Goal: Information Seeking & Learning: Learn about a topic

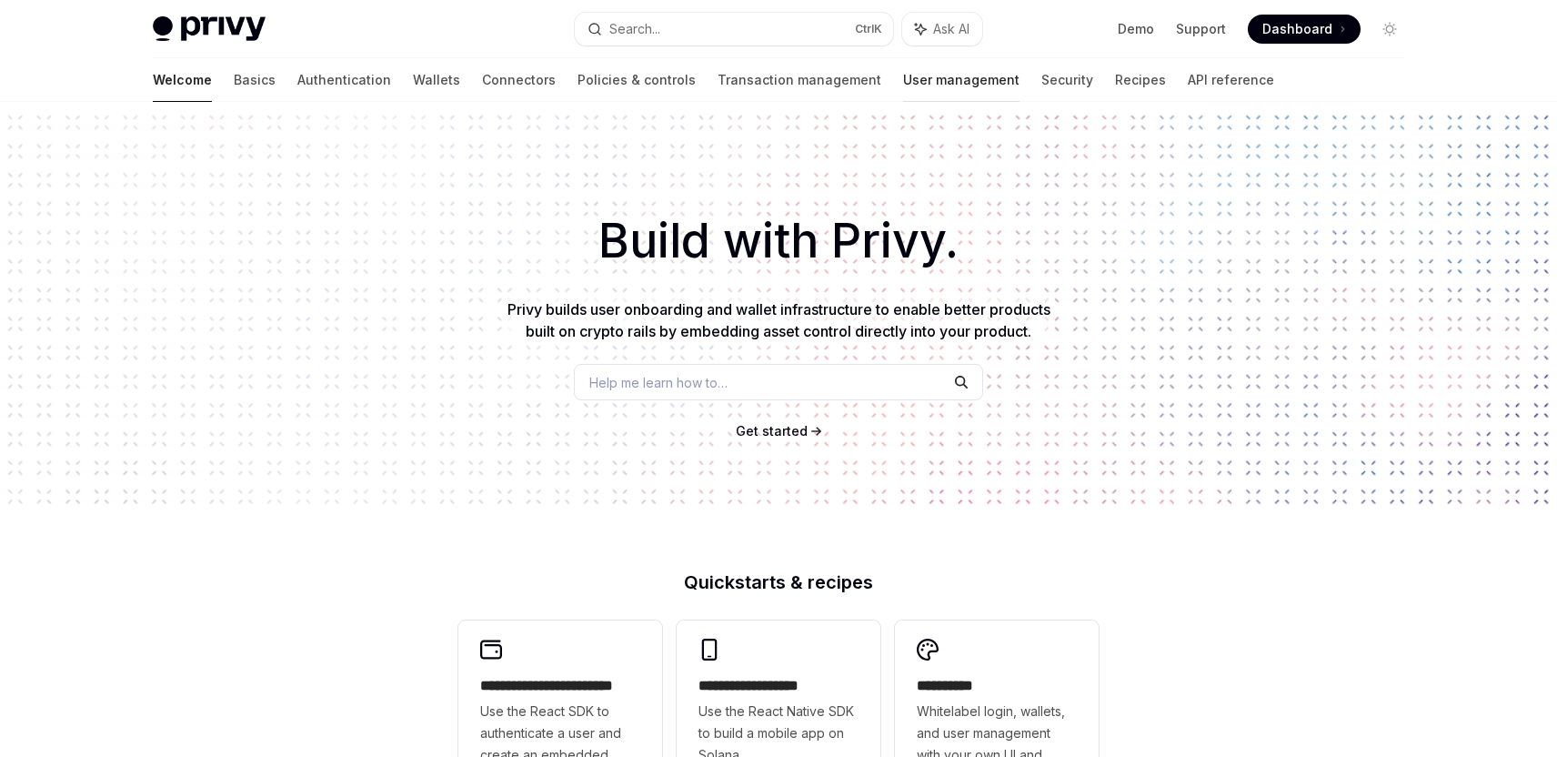
click at [903, 81] on link "User management" at bounding box center [961, 80] width 116 height 44
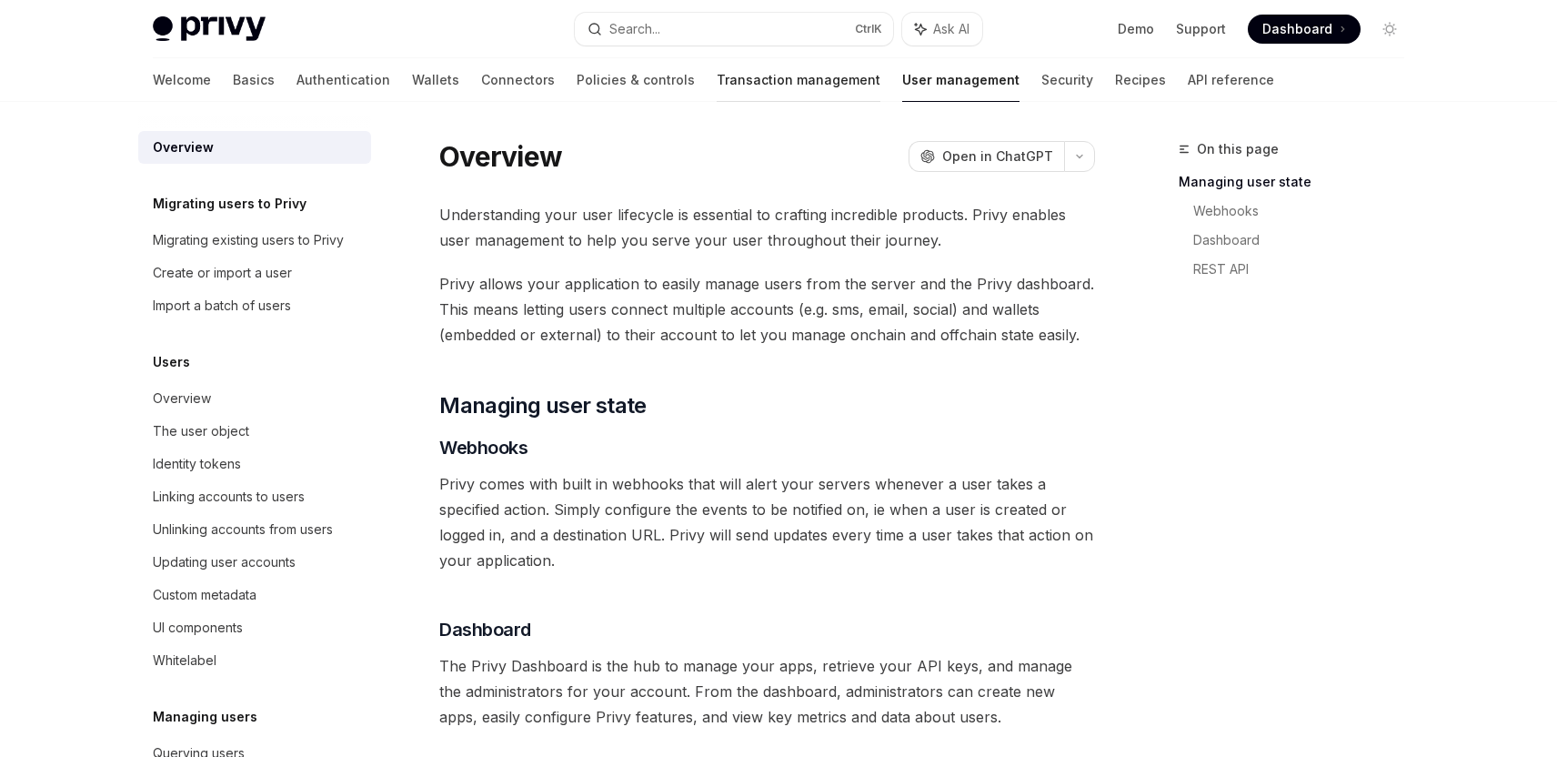
click at [724, 85] on link "Transaction management" at bounding box center [798, 80] width 164 height 44
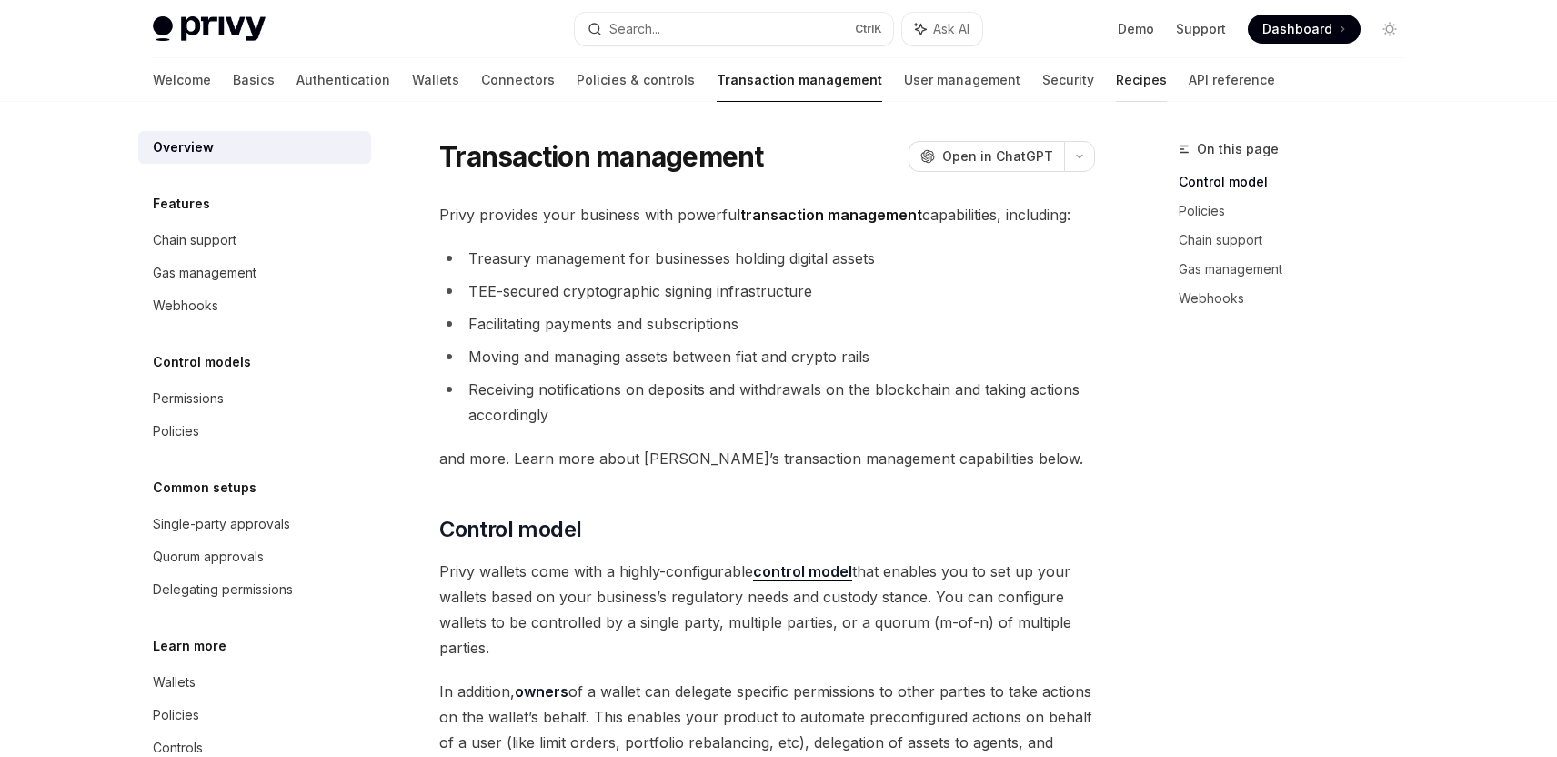
click at [1116, 78] on link "Recipes" at bounding box center [1141, 80] width 51 height 44
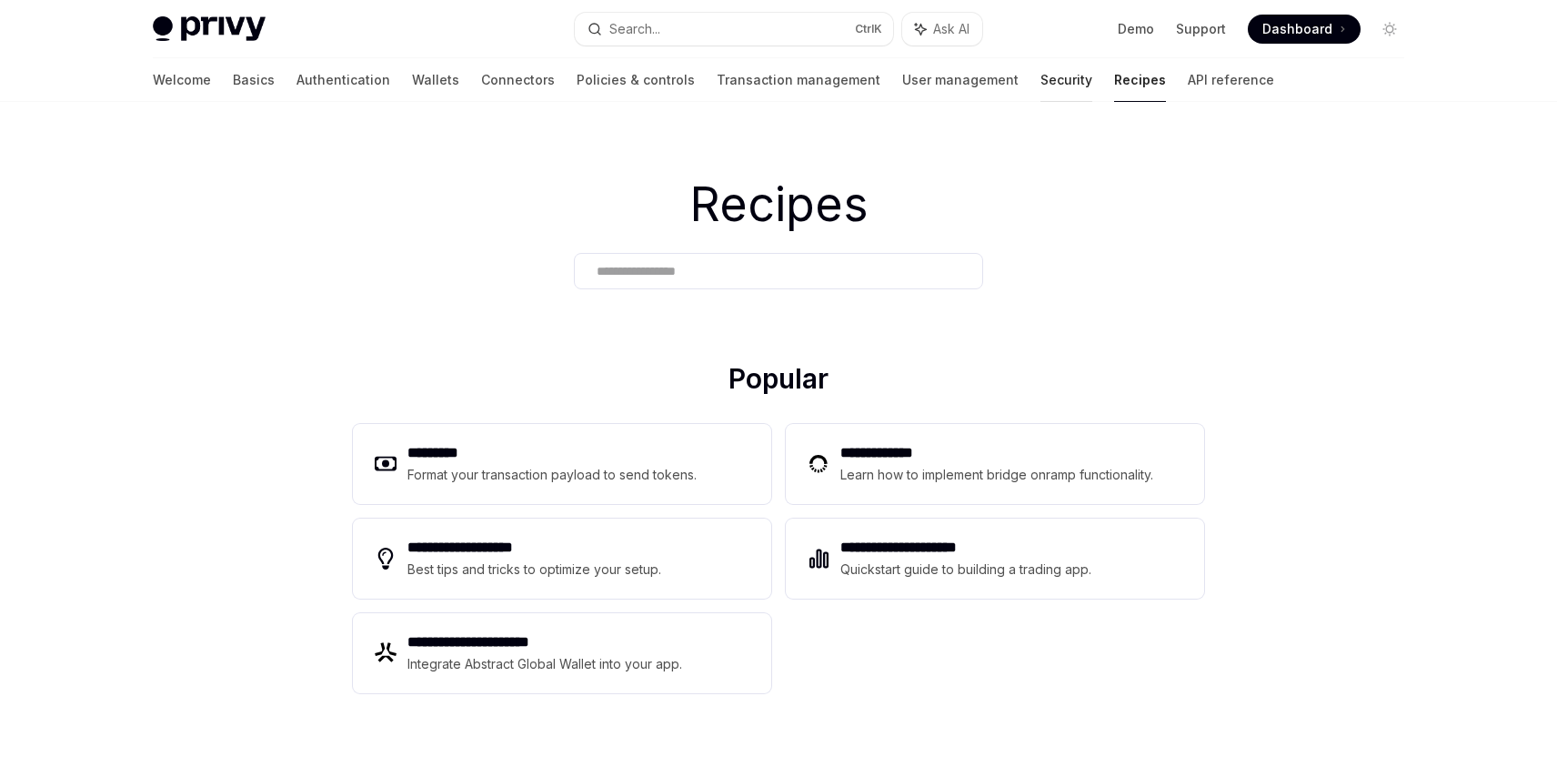
click at [1040, 79] on link "Security" at bounding box center [1066, 80] width 52 height 44
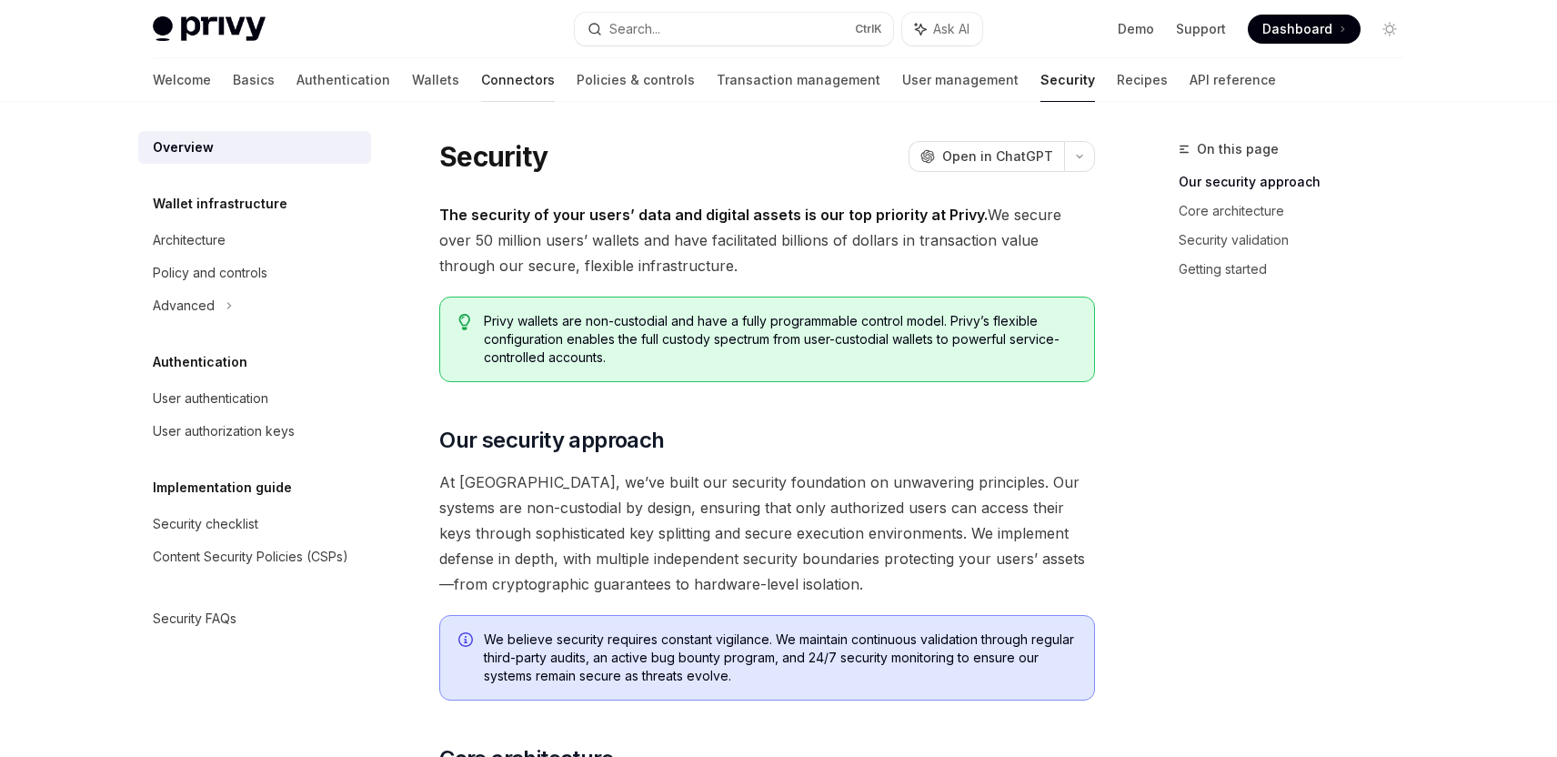
click at [481, 85] on link "Connectors" at bounding box center [518, 80] width 74 height 44
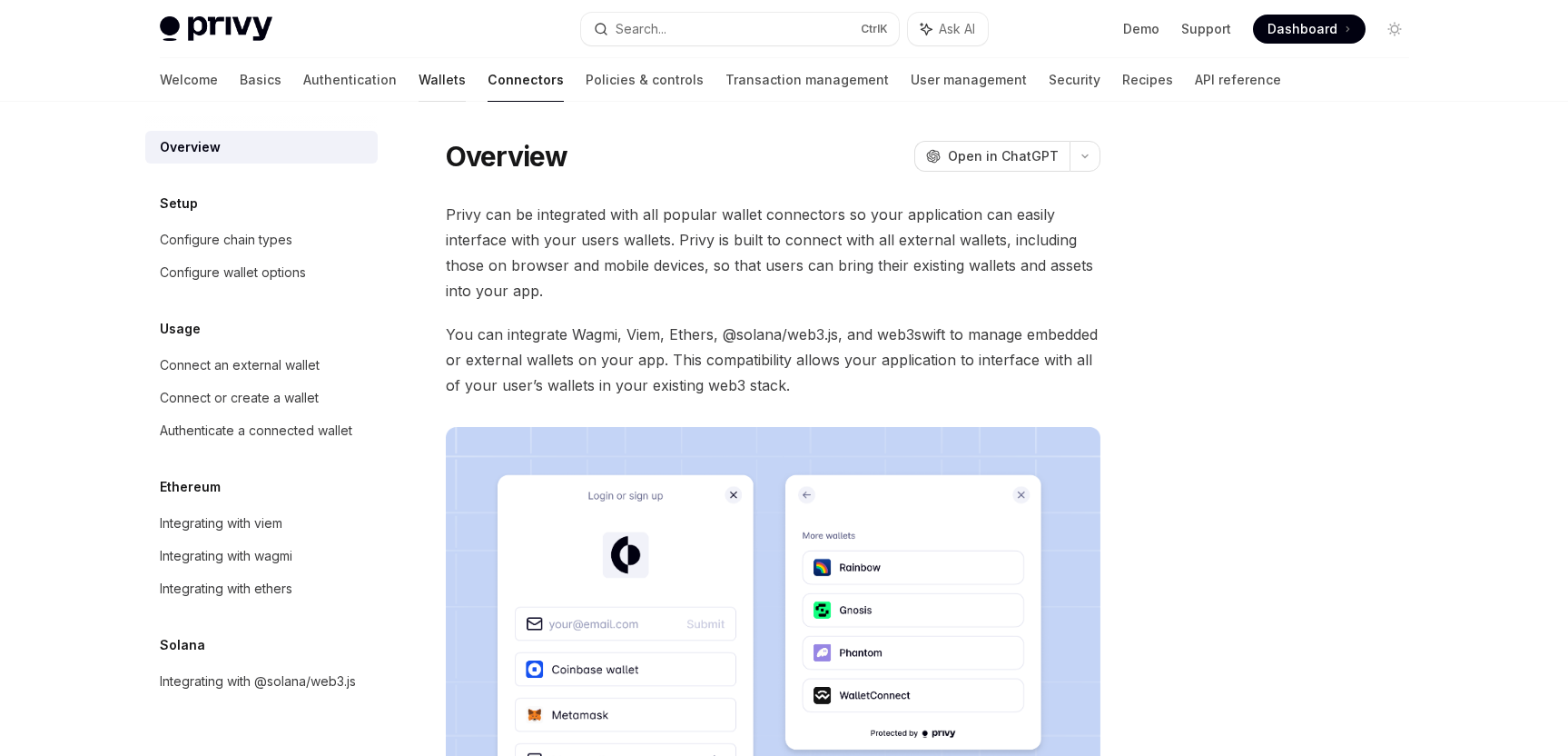
click at [418, 81] on link "Wallets" at bounding box center [441, 80] width 47 height 44
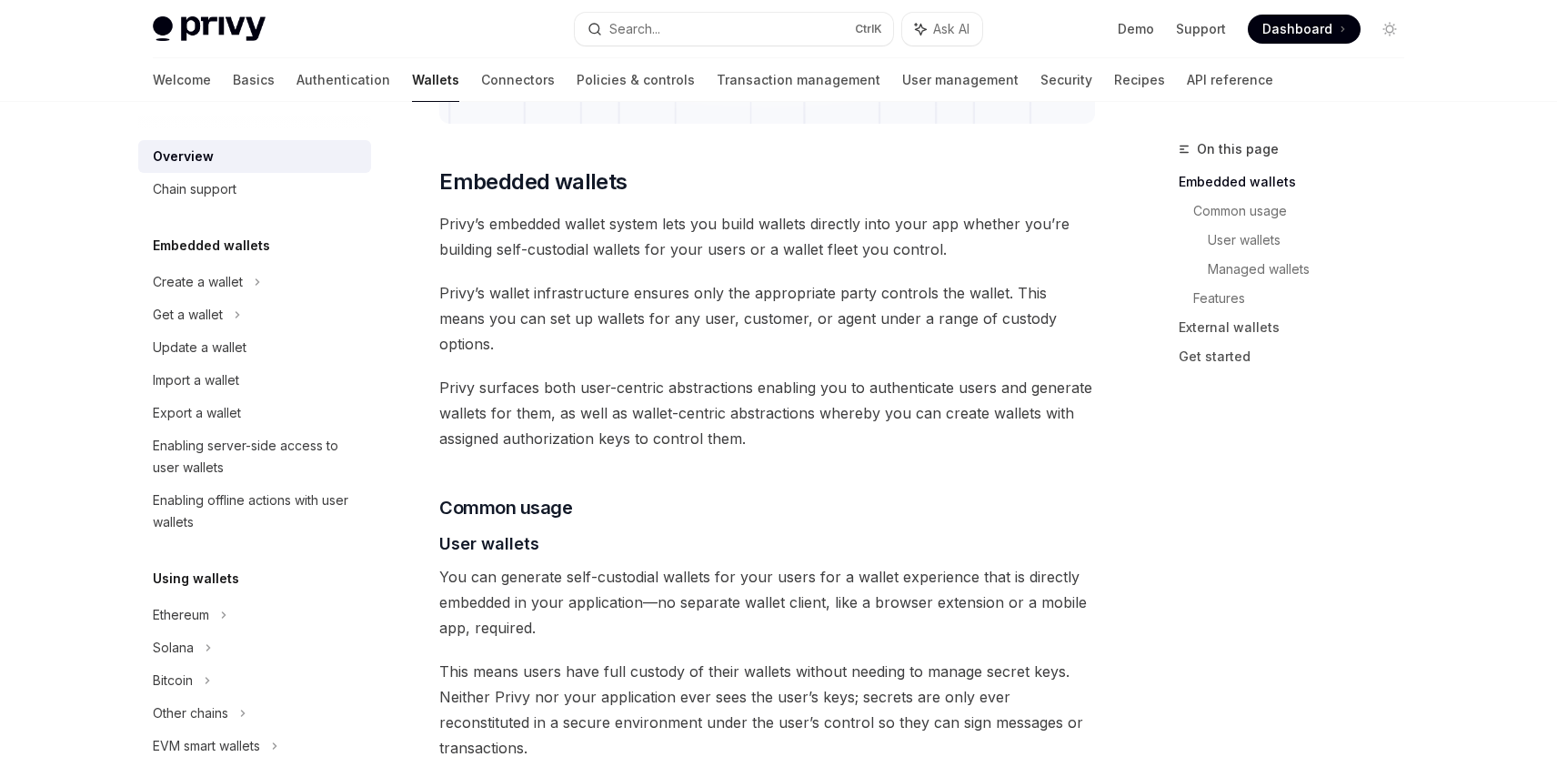
scroll to position [818, 0]
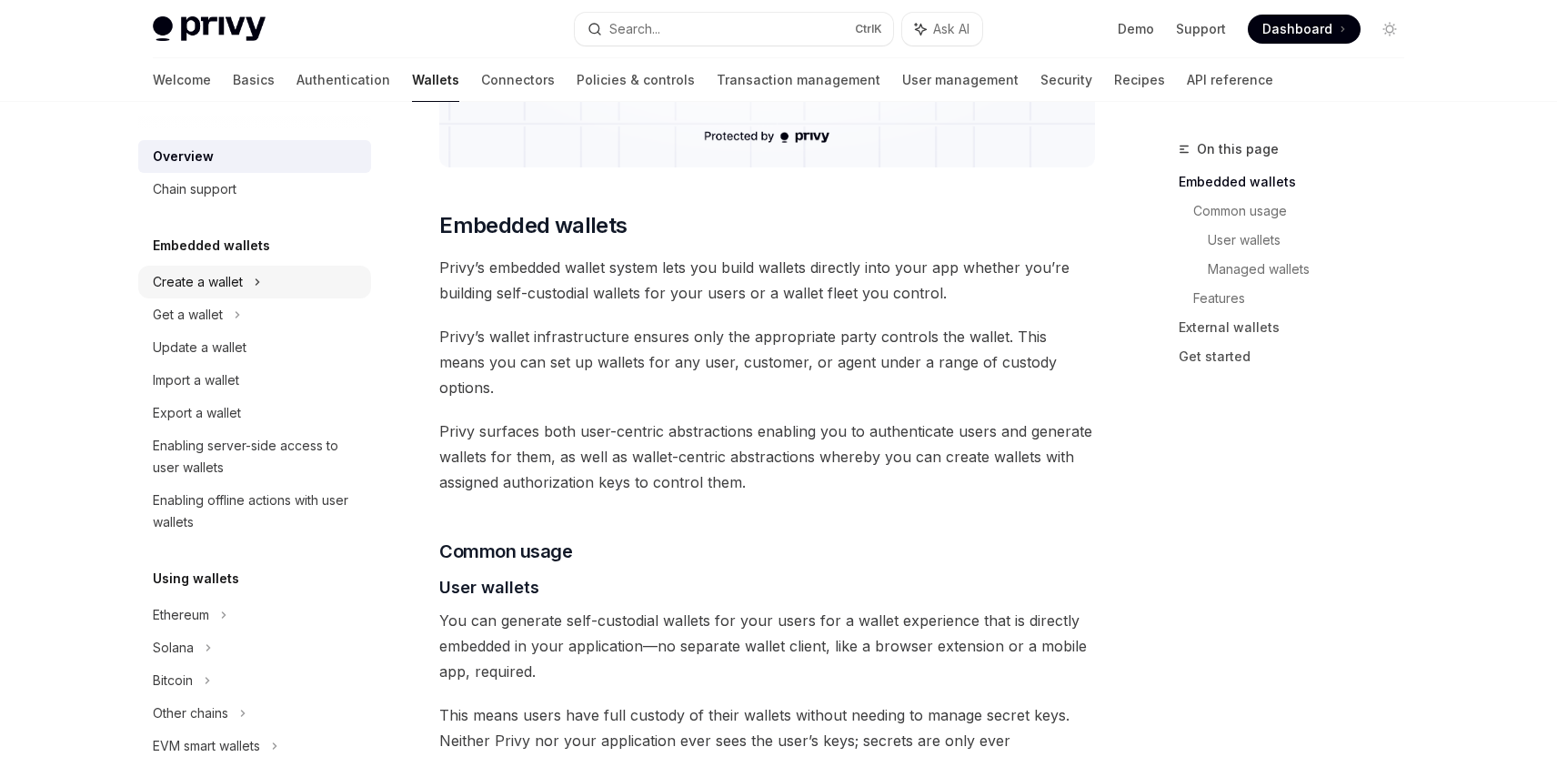
click at [246, 283] on div "Create a wallet" at bounding box center [254, 282] width 233 height 33
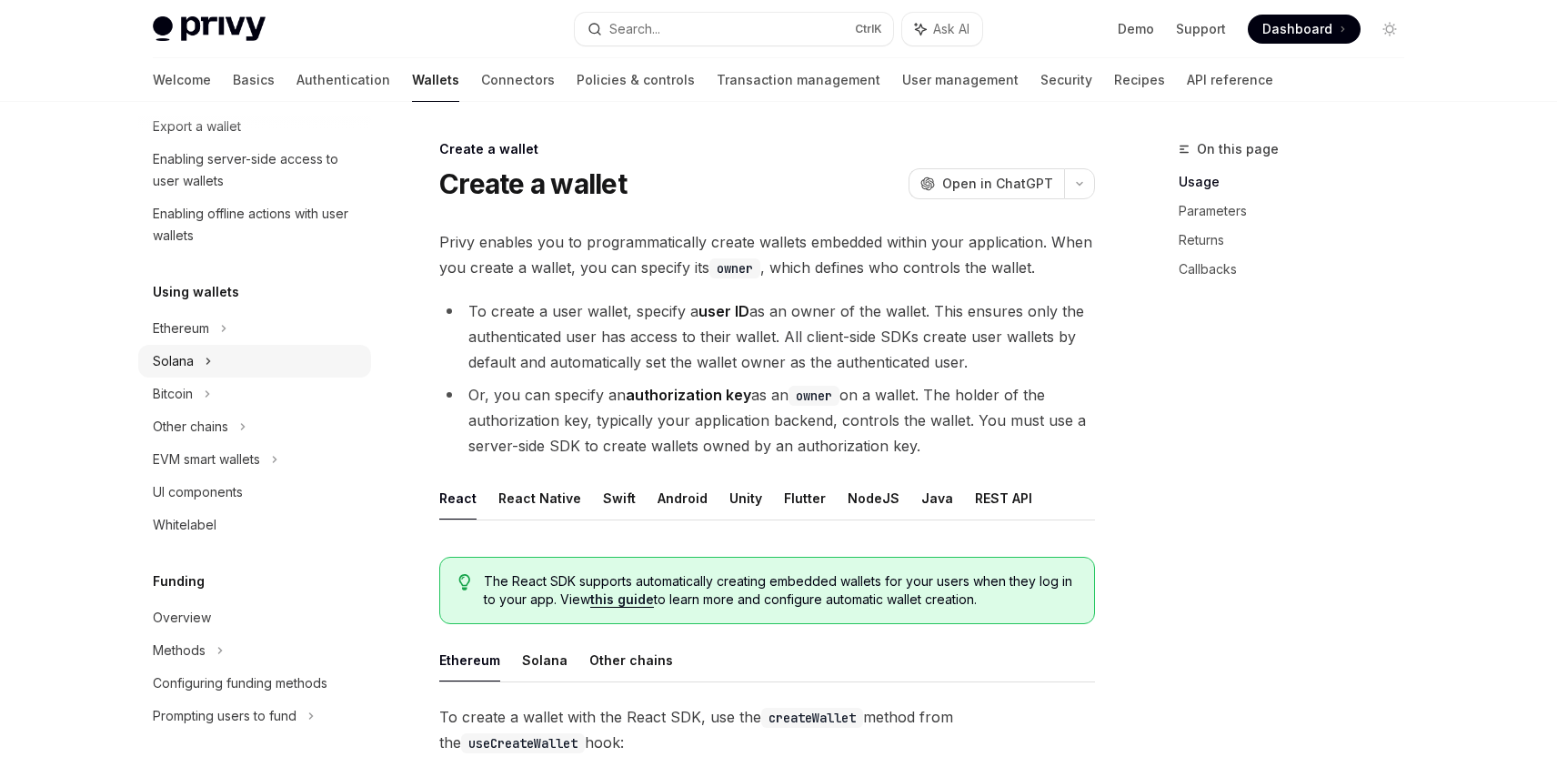
scroll to position [364, 0]
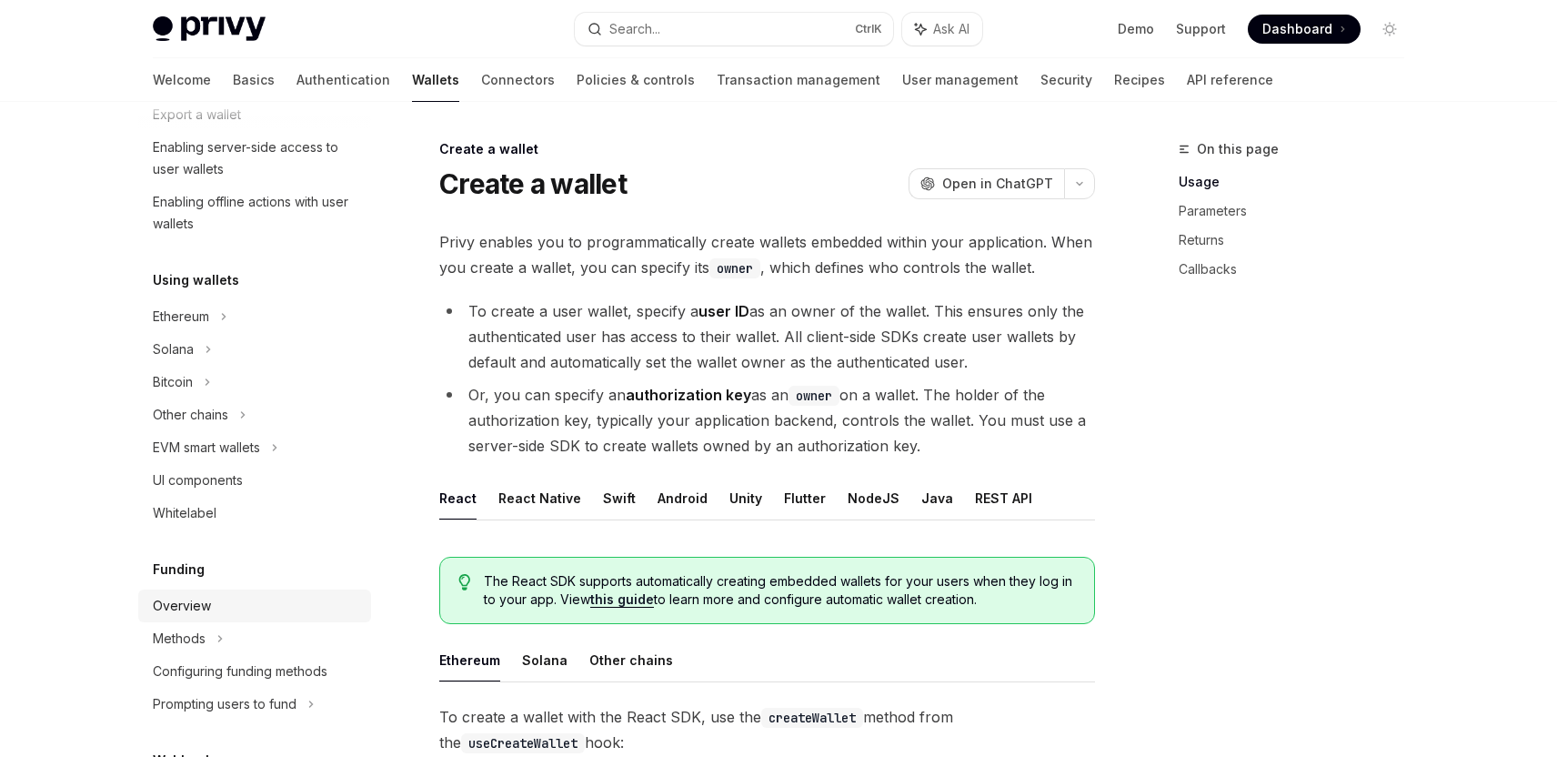
click at [155, 610] on div "Overview" at bounding box center [182, 606] width 58 height 22
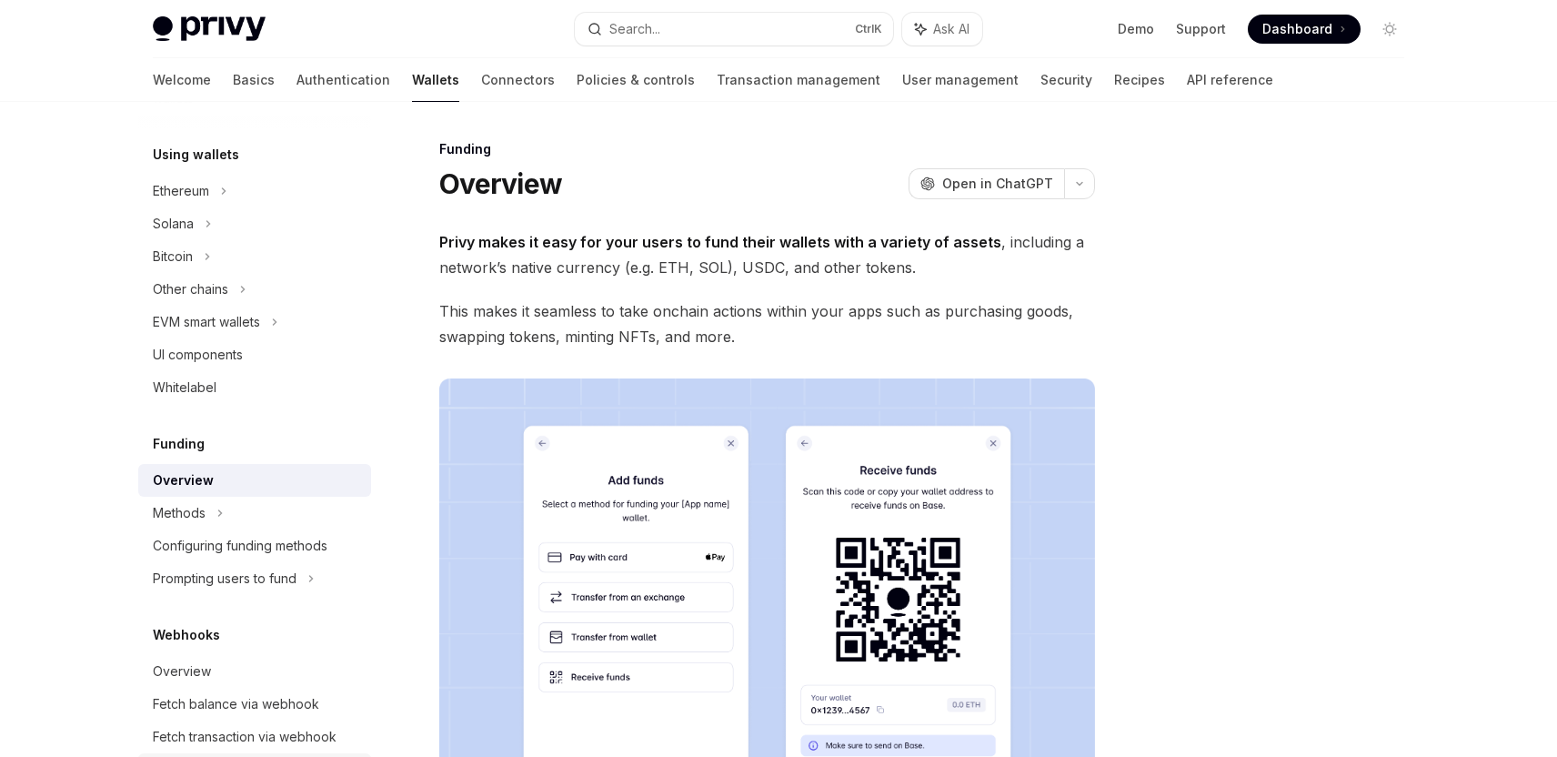
scroll to position [727, 0]
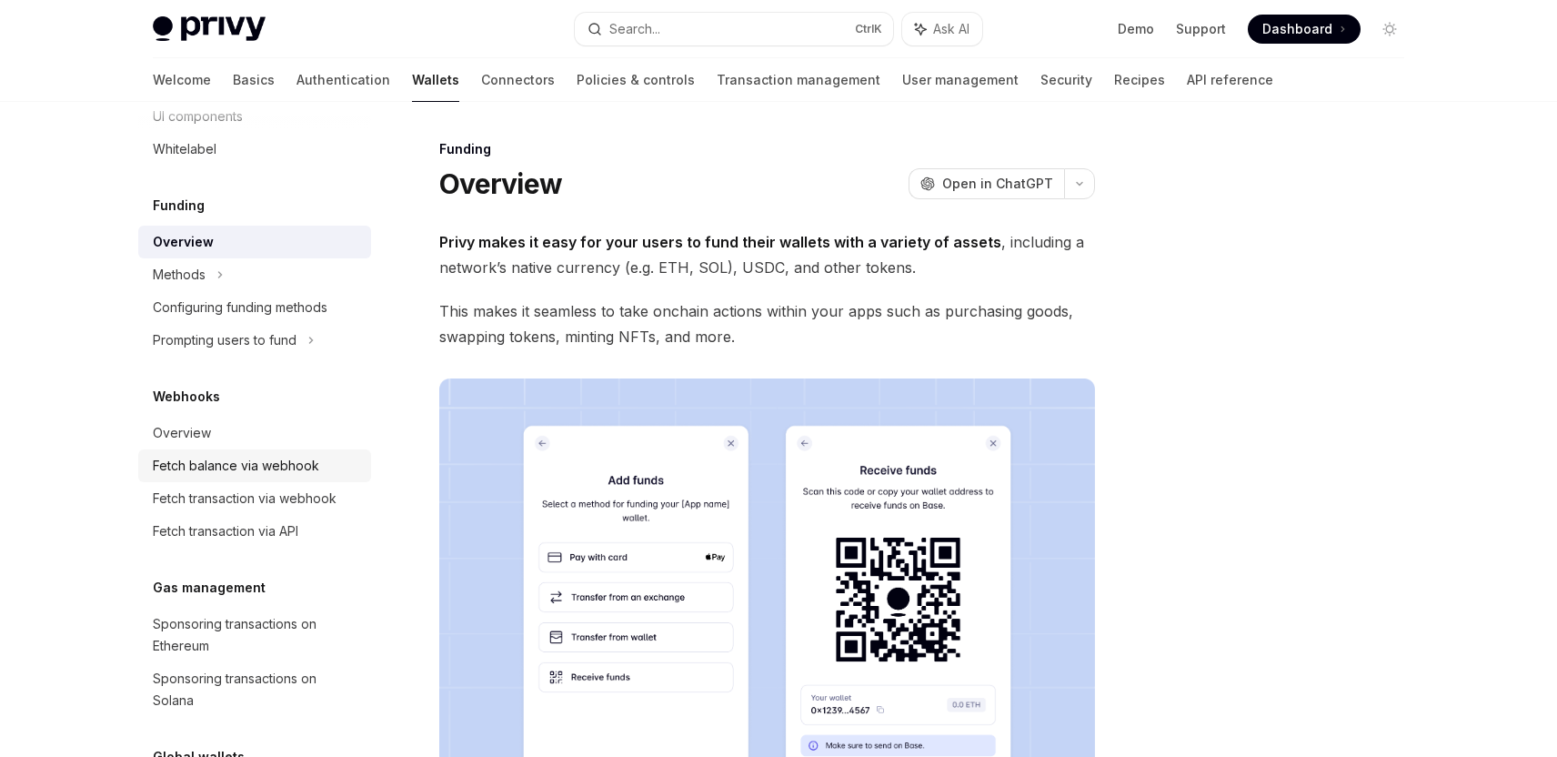
click at [227, 466] on div "Fetch balance via webhook" at bounding box center [236, 466] width 166 height 22
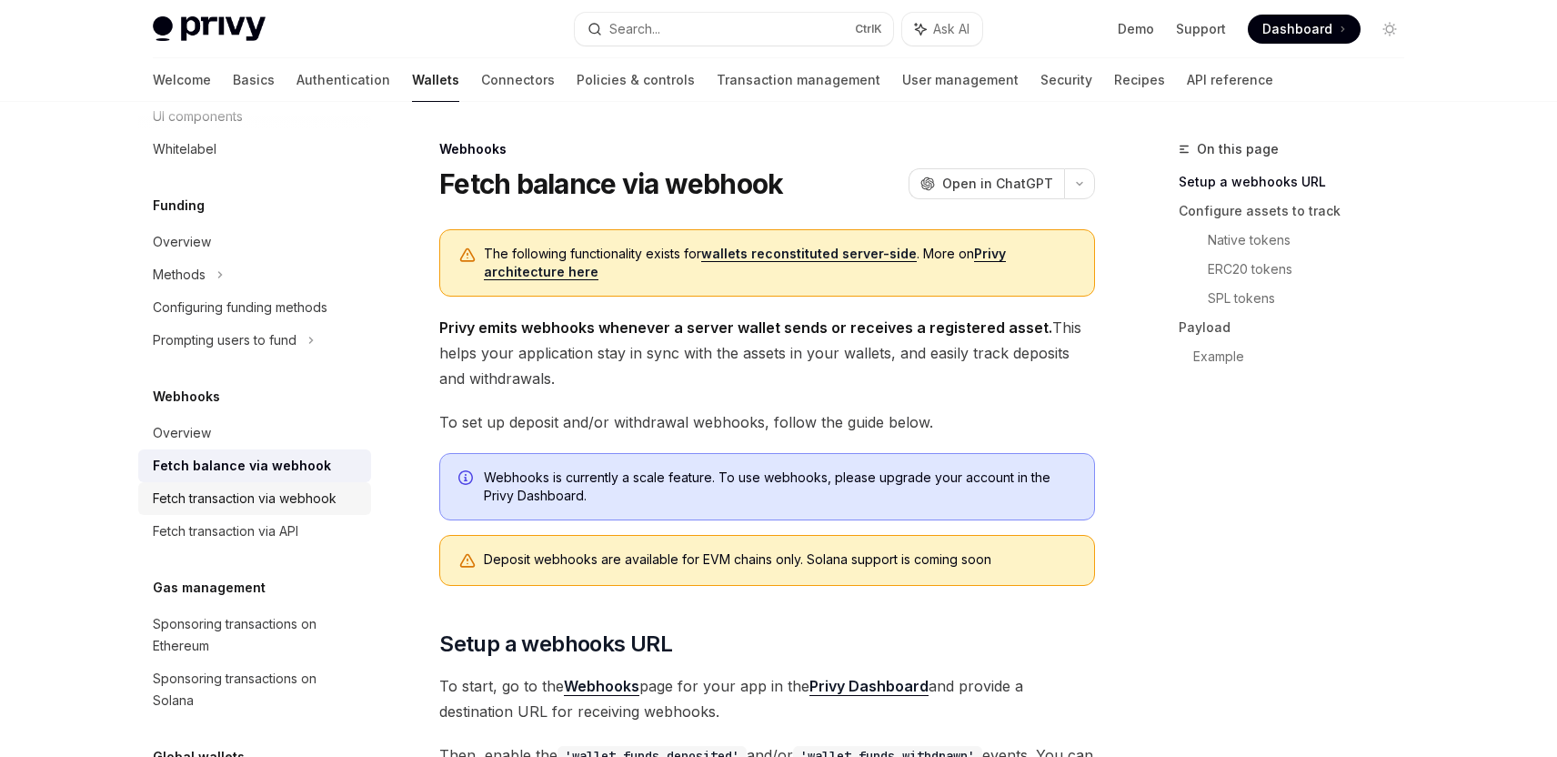
click at [234, 506] on div "Fetch transaction via webhook" at bounding box center [245, 498] width 184 height 22
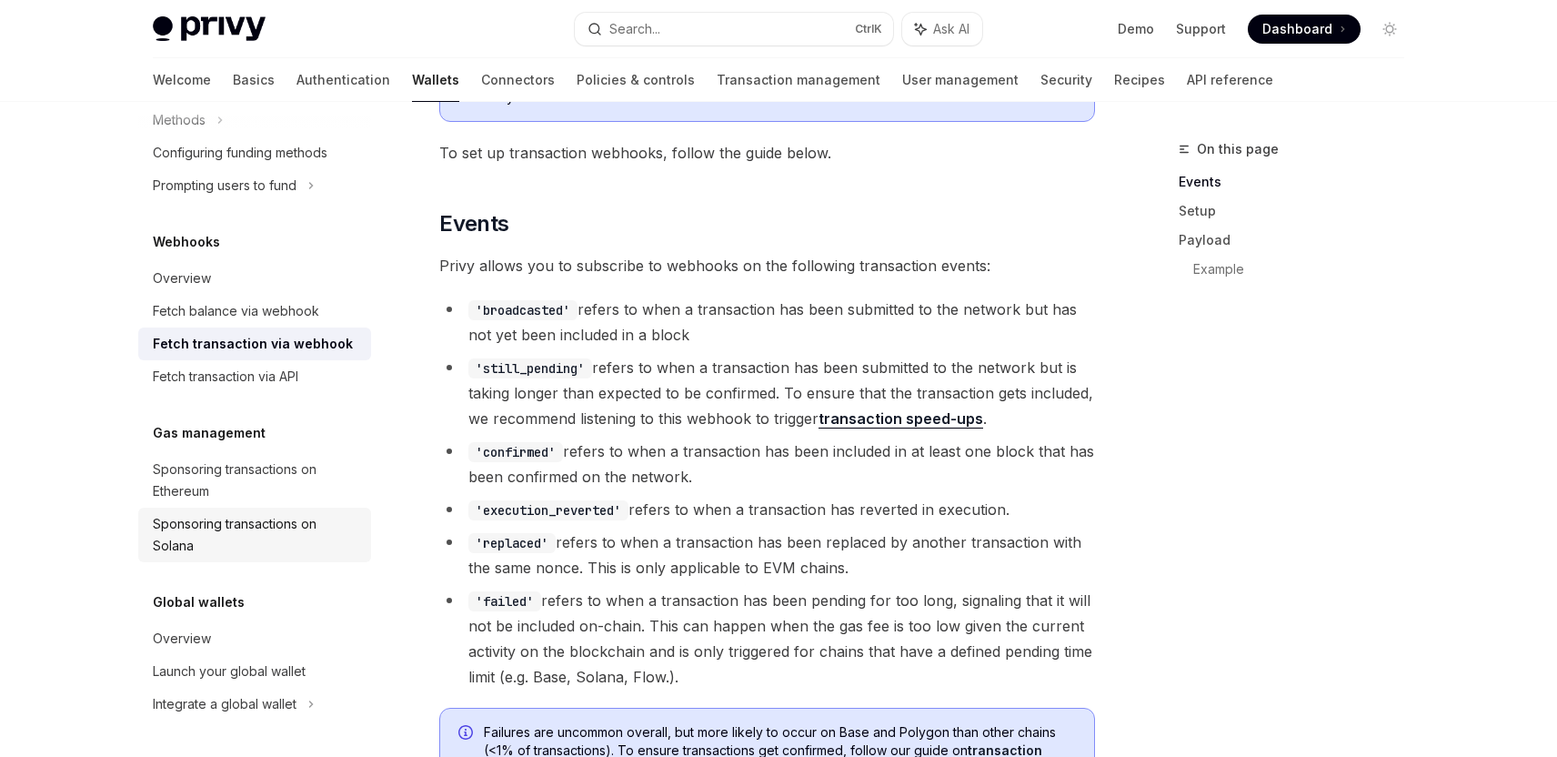
scroll to position [364, 0]
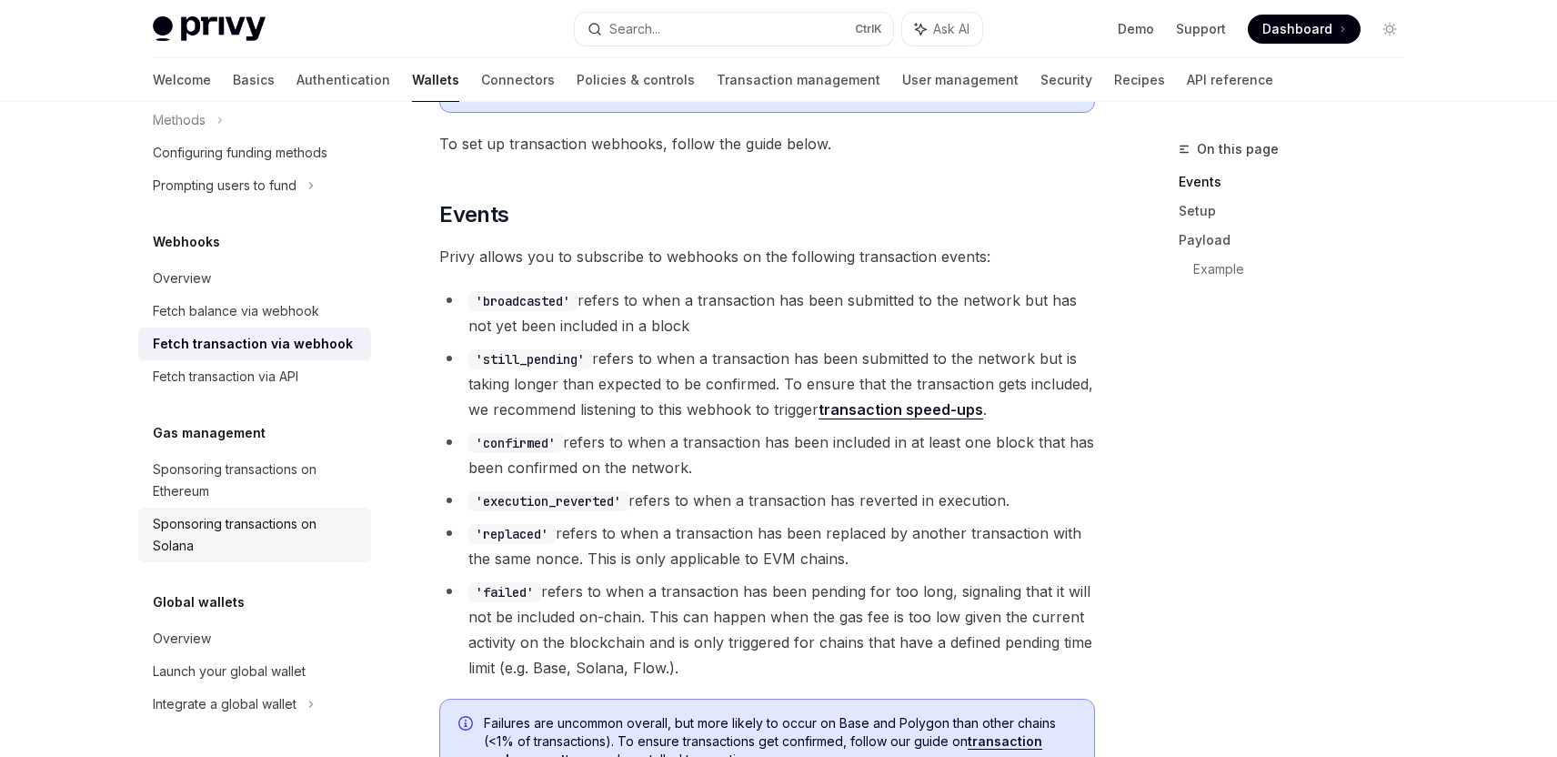
click at [239, 538] on div "Sponsoring transactions on Solana" at bounding box center [256, 535] width 207 height 44
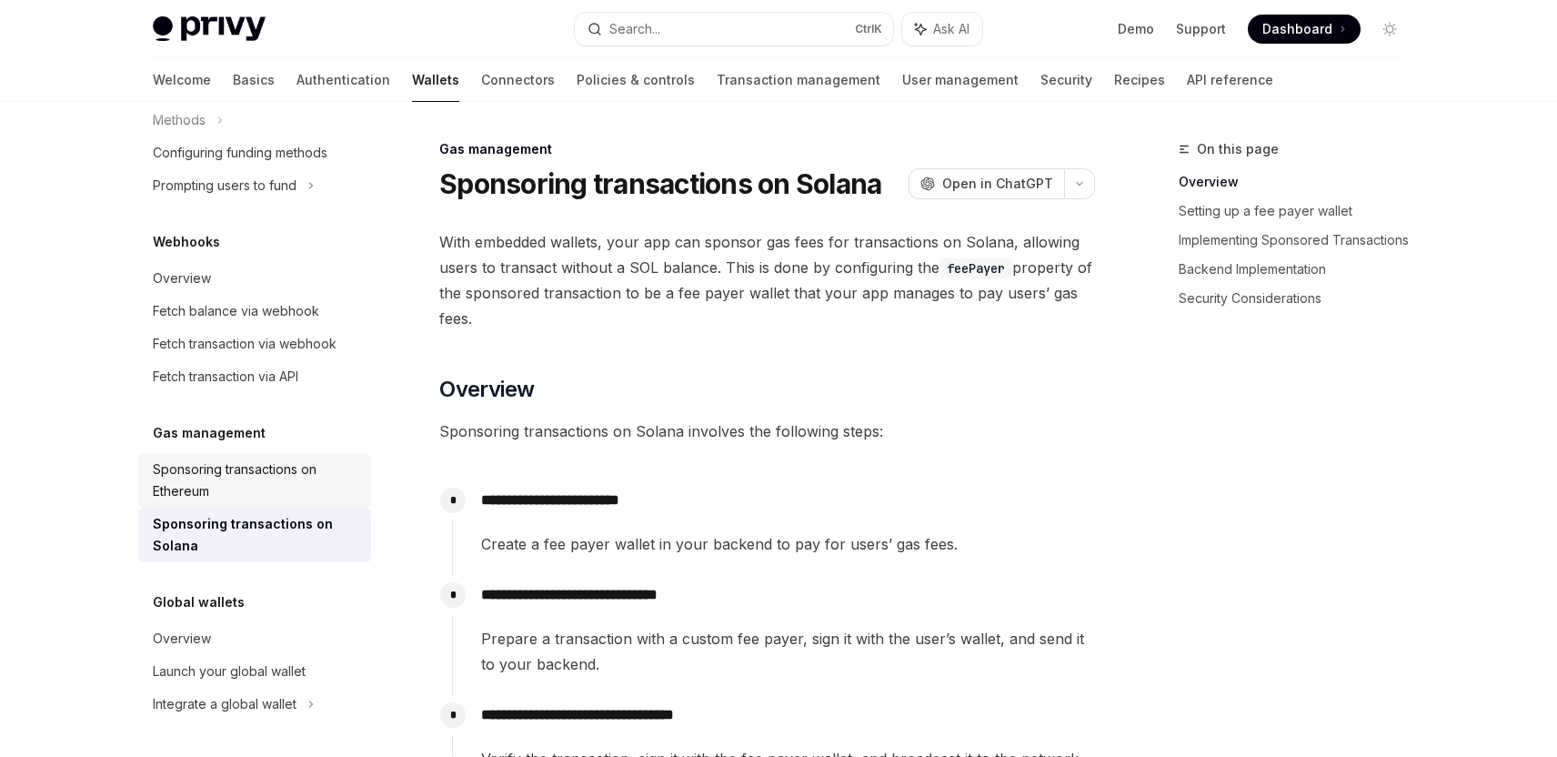
click at [274, 466] on div "Sponsoring transactions on Ethereum" at bounding box center [256, 480] width 207 height 44
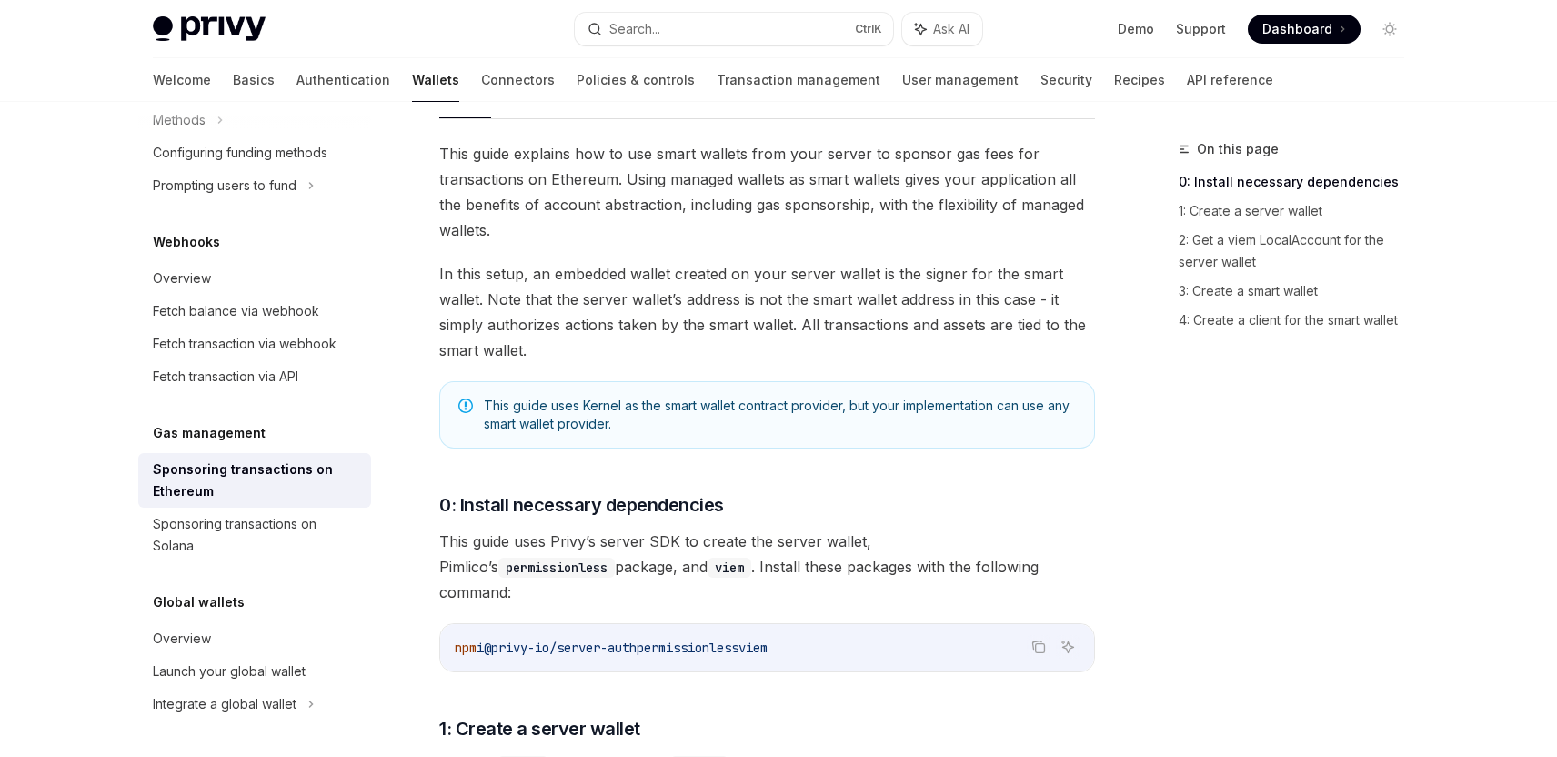
scroll to position [273, 0]
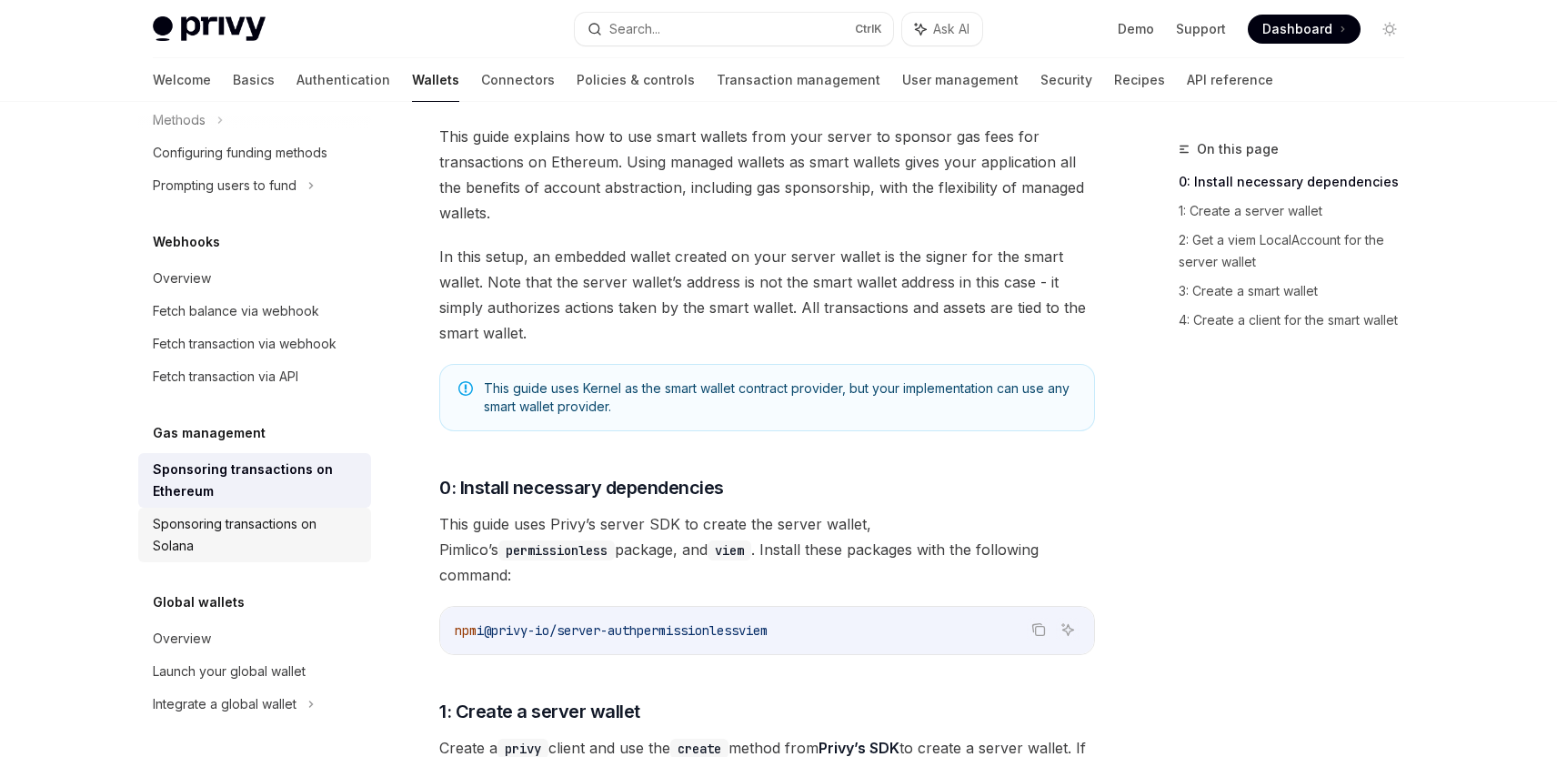
click at [242, 540] on div "Sponsoring transactions on Solana" at bounding box center [256, 535] width 207 height 44
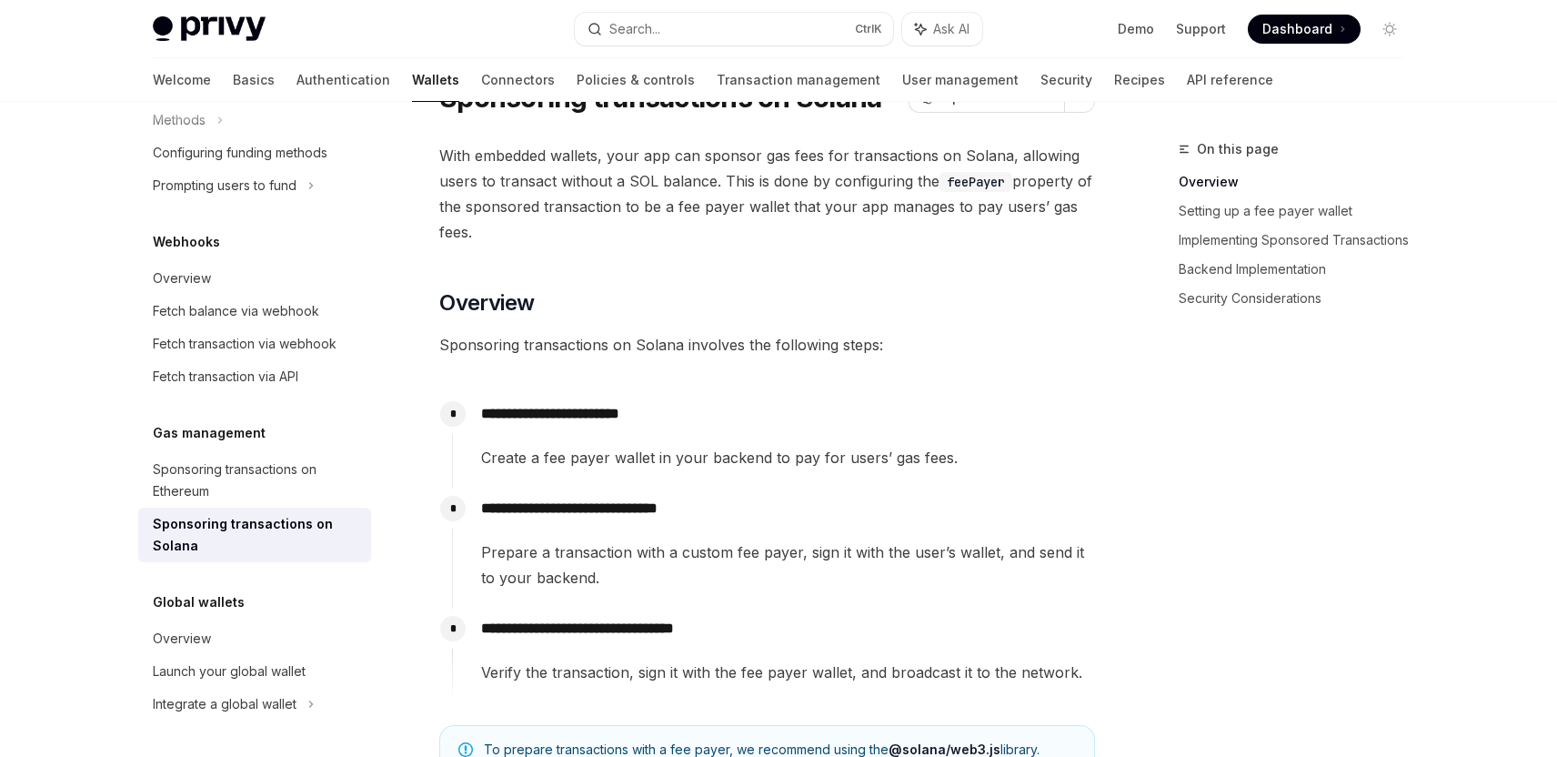
scroll to position [273, 0]
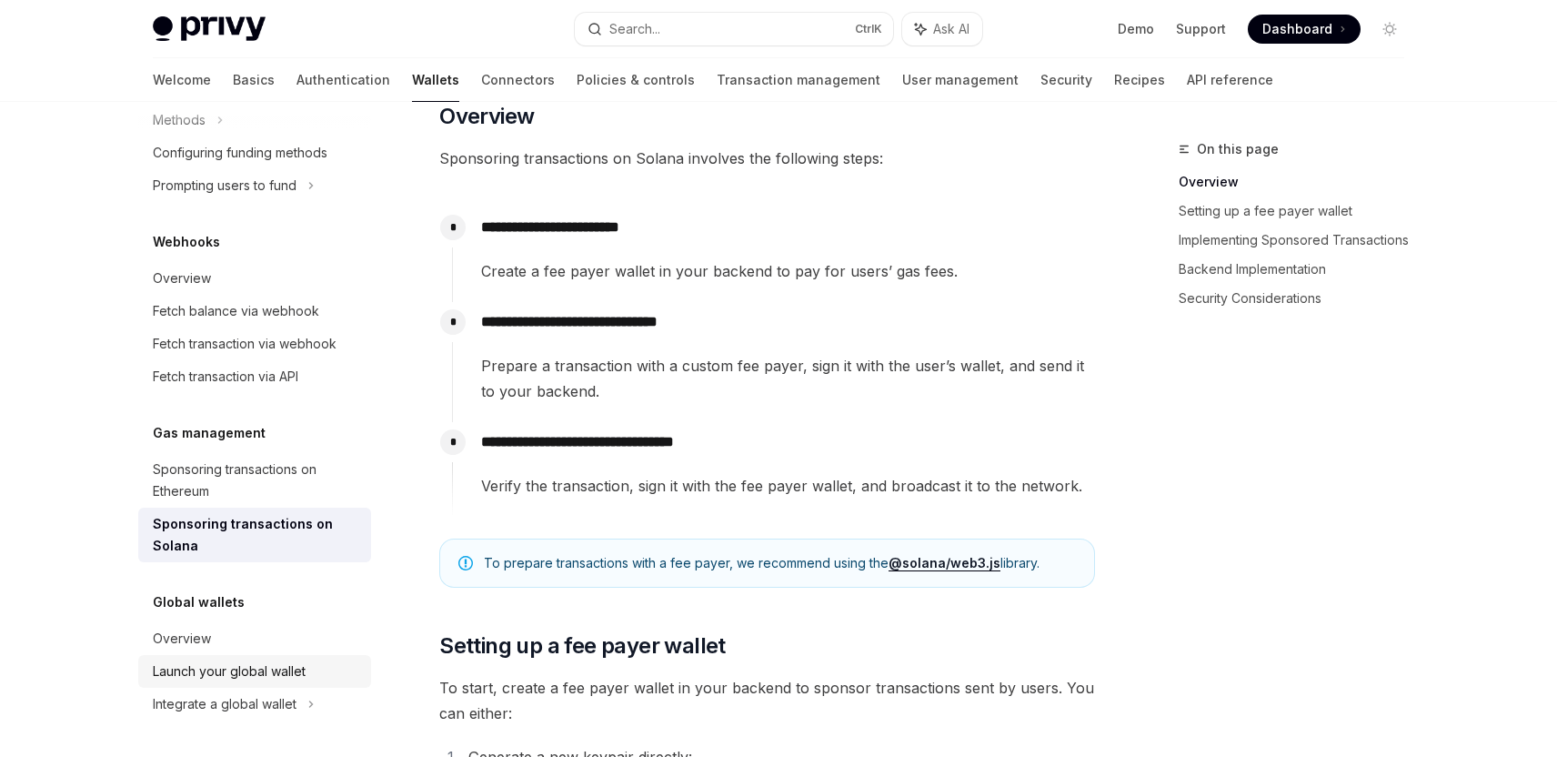
click at [232, 680] on div "Launch your global wallet" at bounding box center [229, 671] width 153 height 22
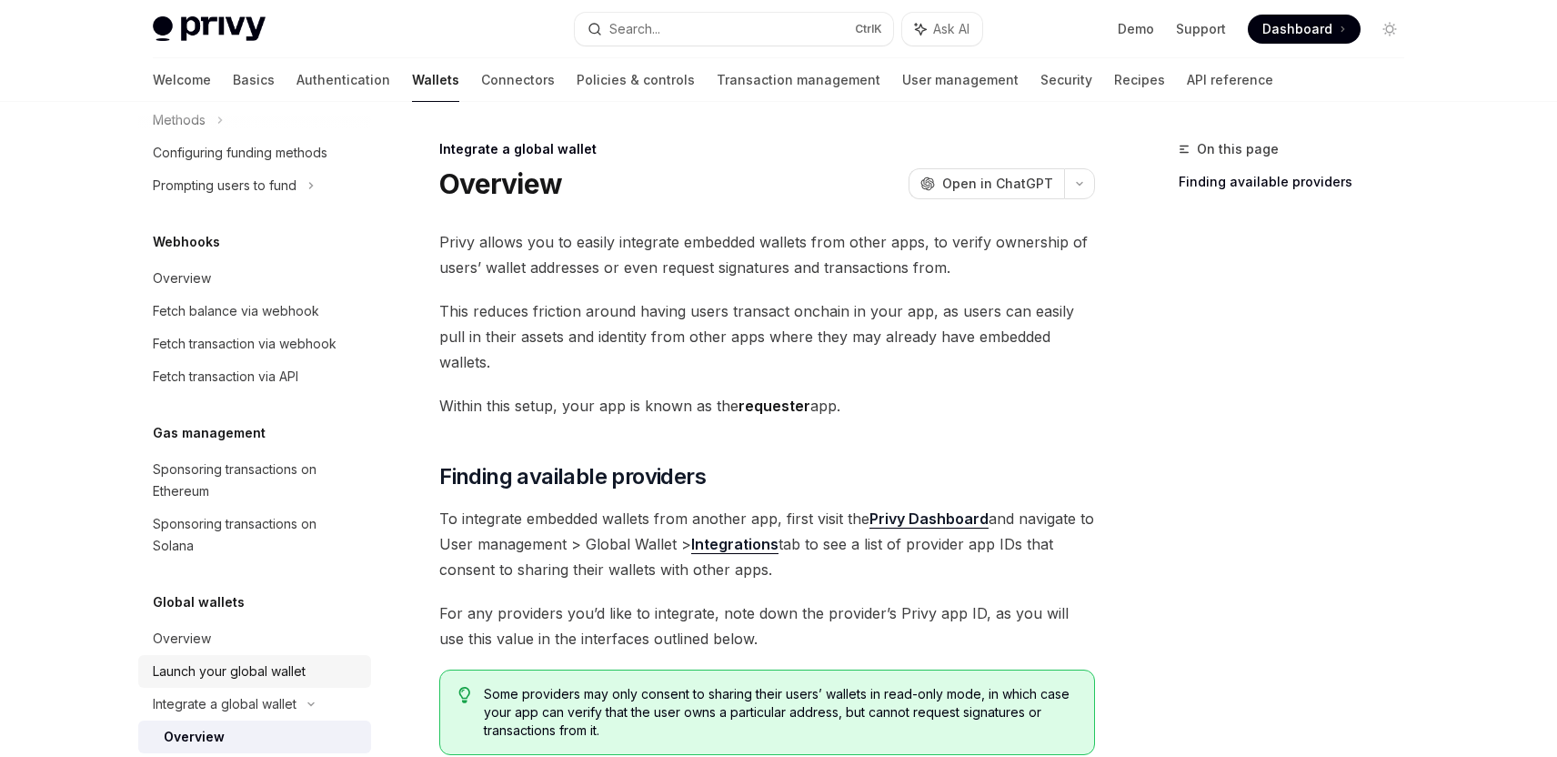
click at [217, 683] on link "Launch your global wallet" at bounding box center [254, 671] width 233 height 33
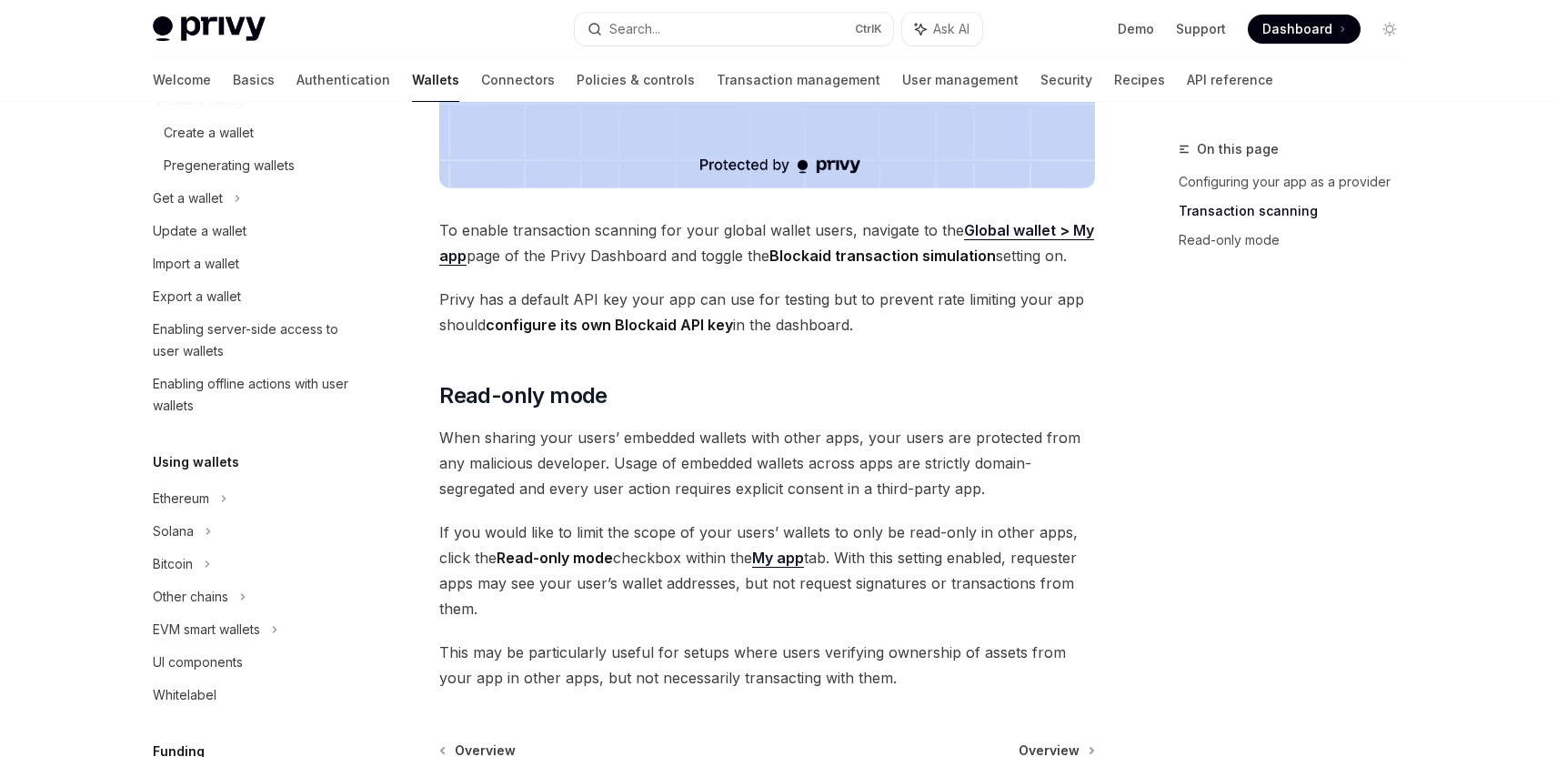
scroll to position [1568, 0]
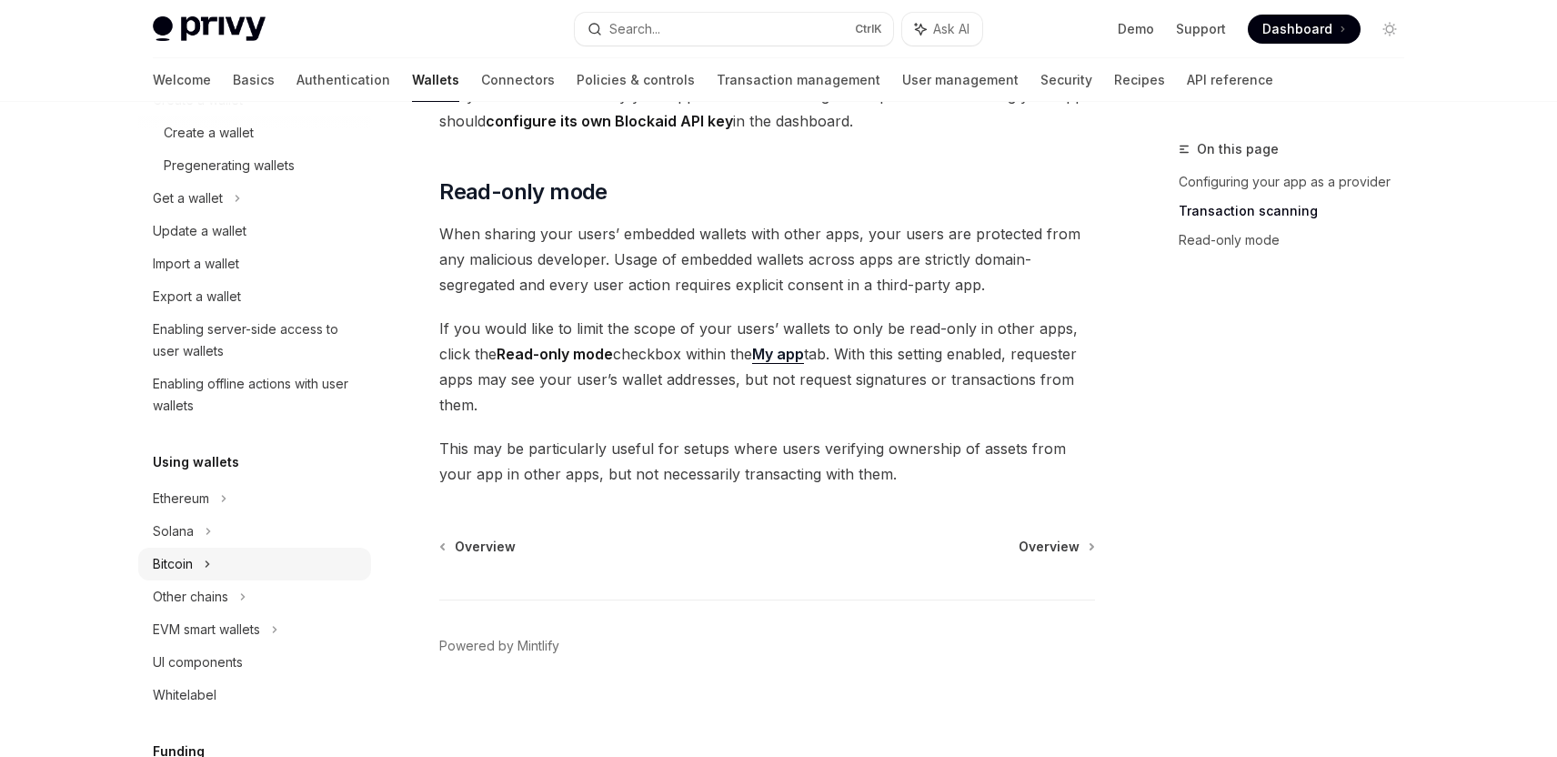
click at [191, 563] on div "Bitcoin" at bounding box center [173, 564] width 40 height 22
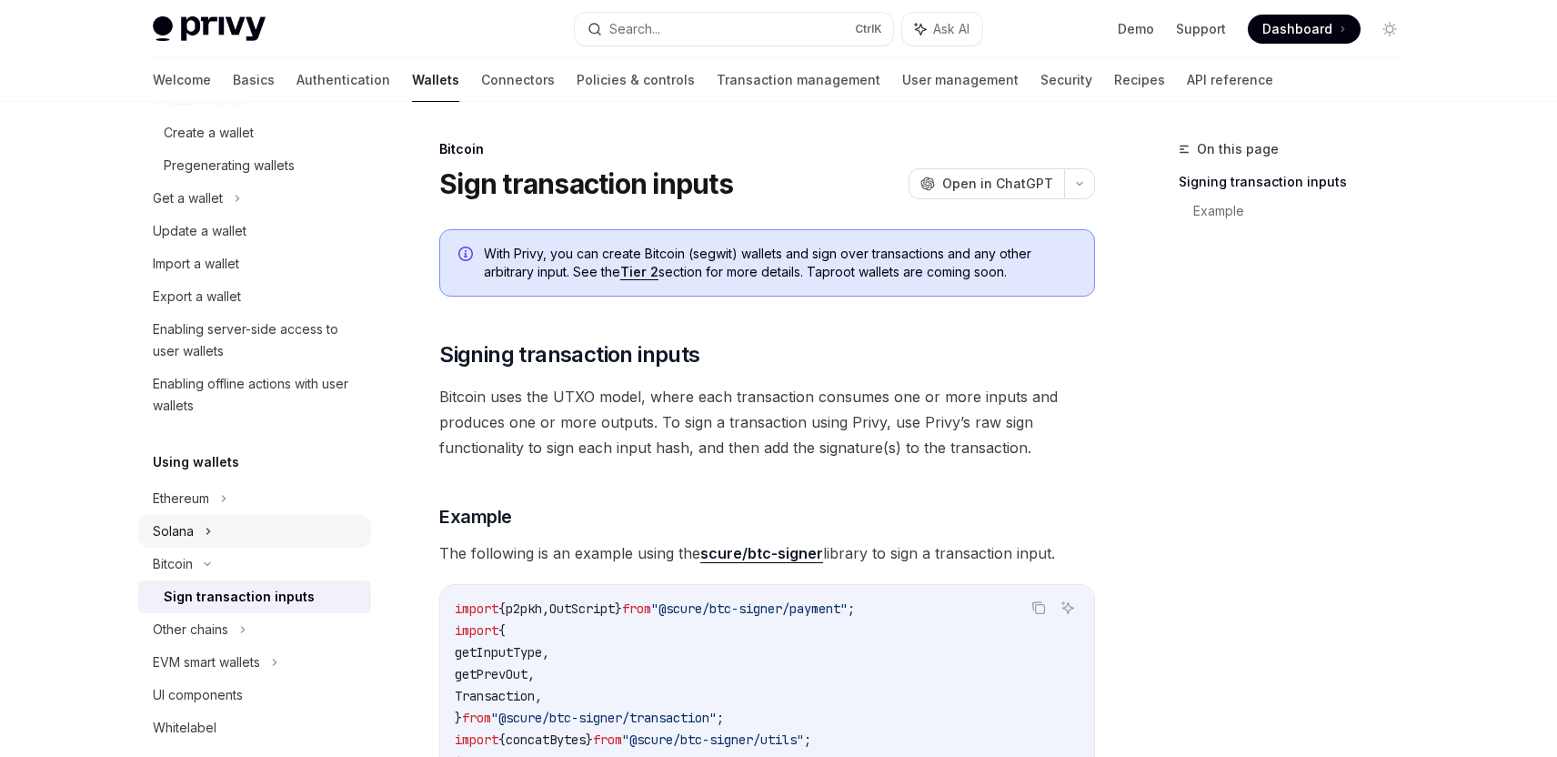
click at [196, 215] on div "Solana" at bounding box center [254, 198] width 233 height 33
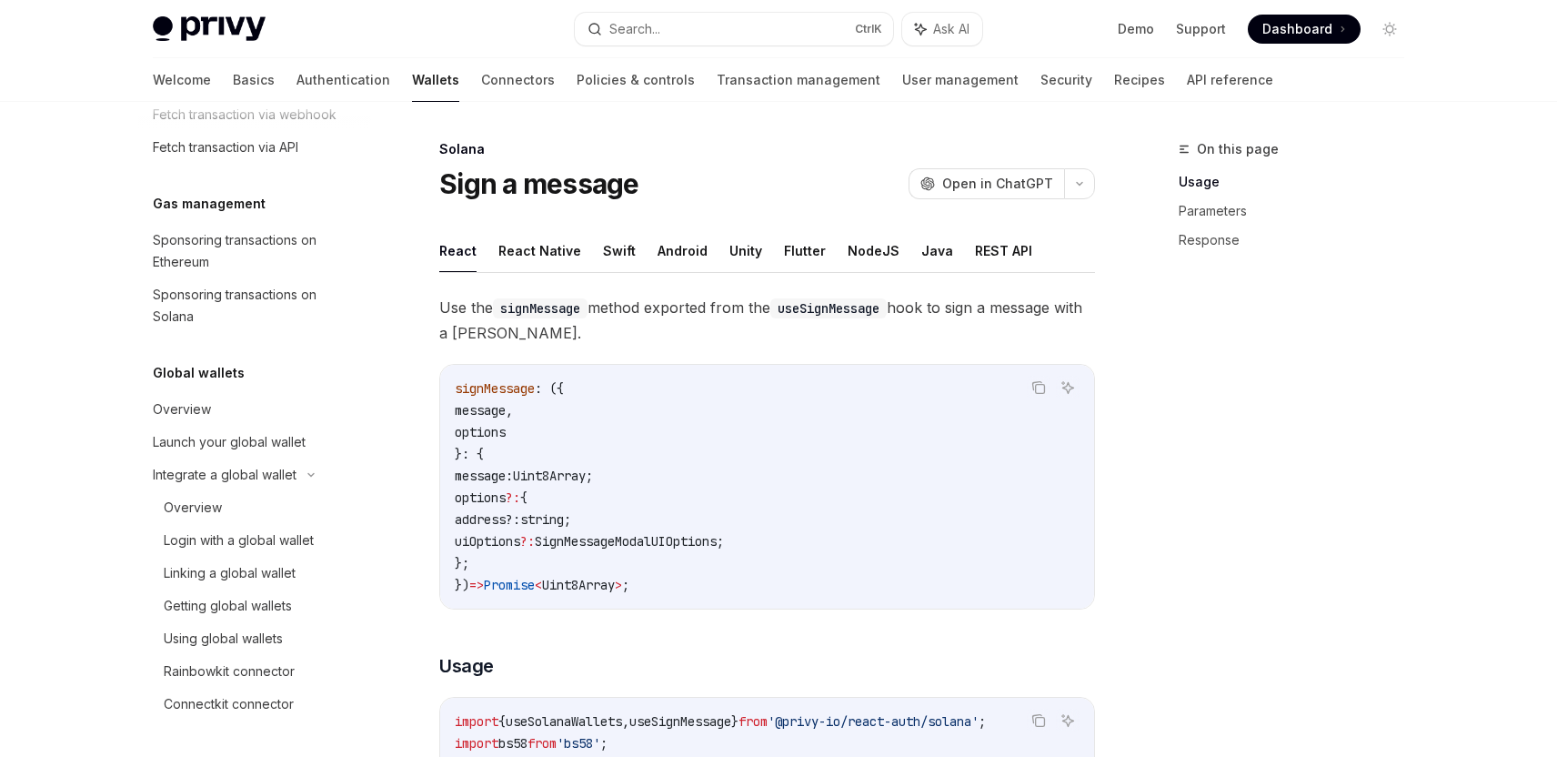
scroll to position [1297, 0]
click at [1138, 25] on link "Demo" at bounding box center [1135, 29] width 36 height 18
click at [1114, 84] on link "Recipes" at bounding box center [1139, 80] width 51 height 44
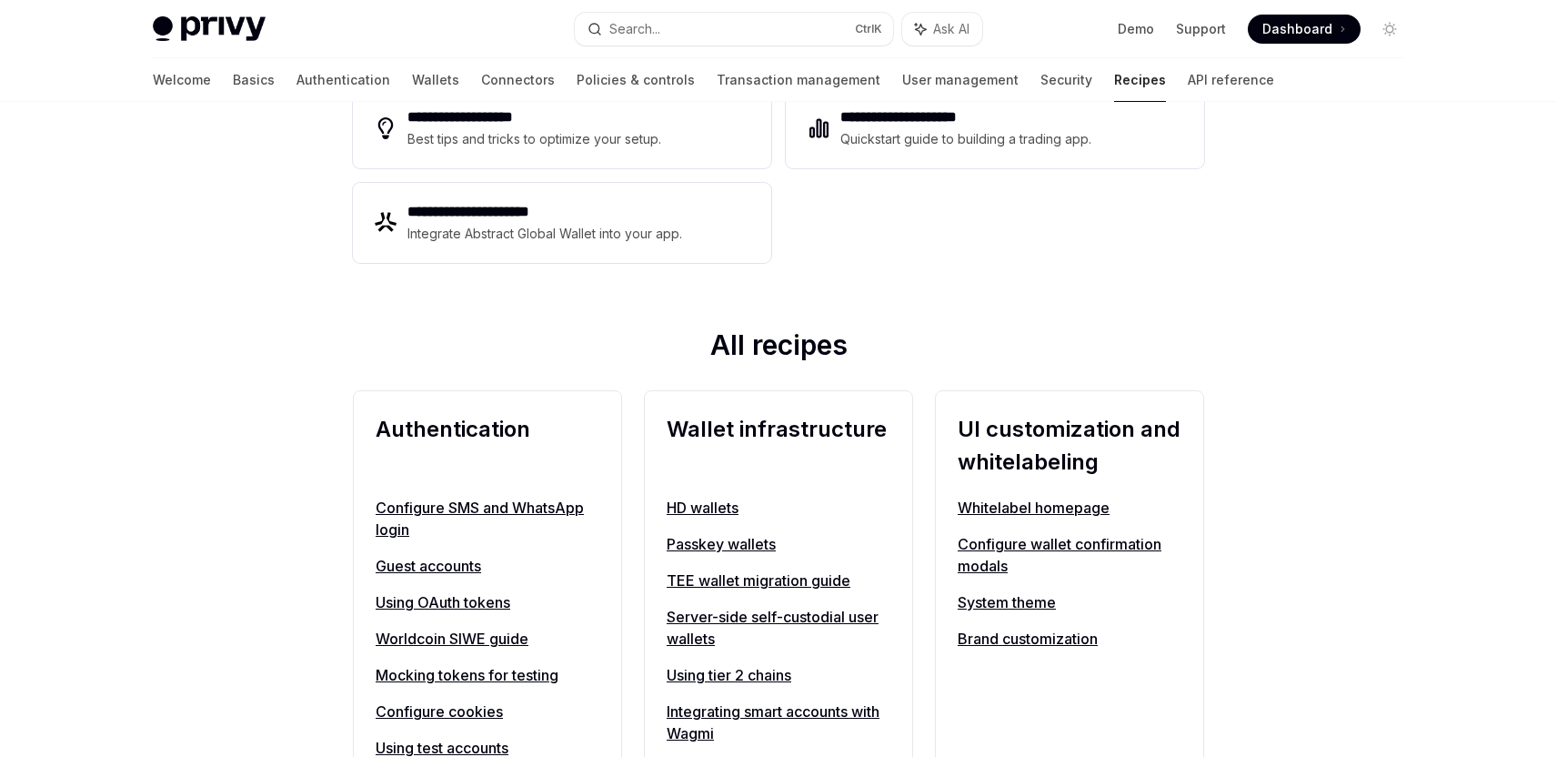
scroll to position [546, 0]
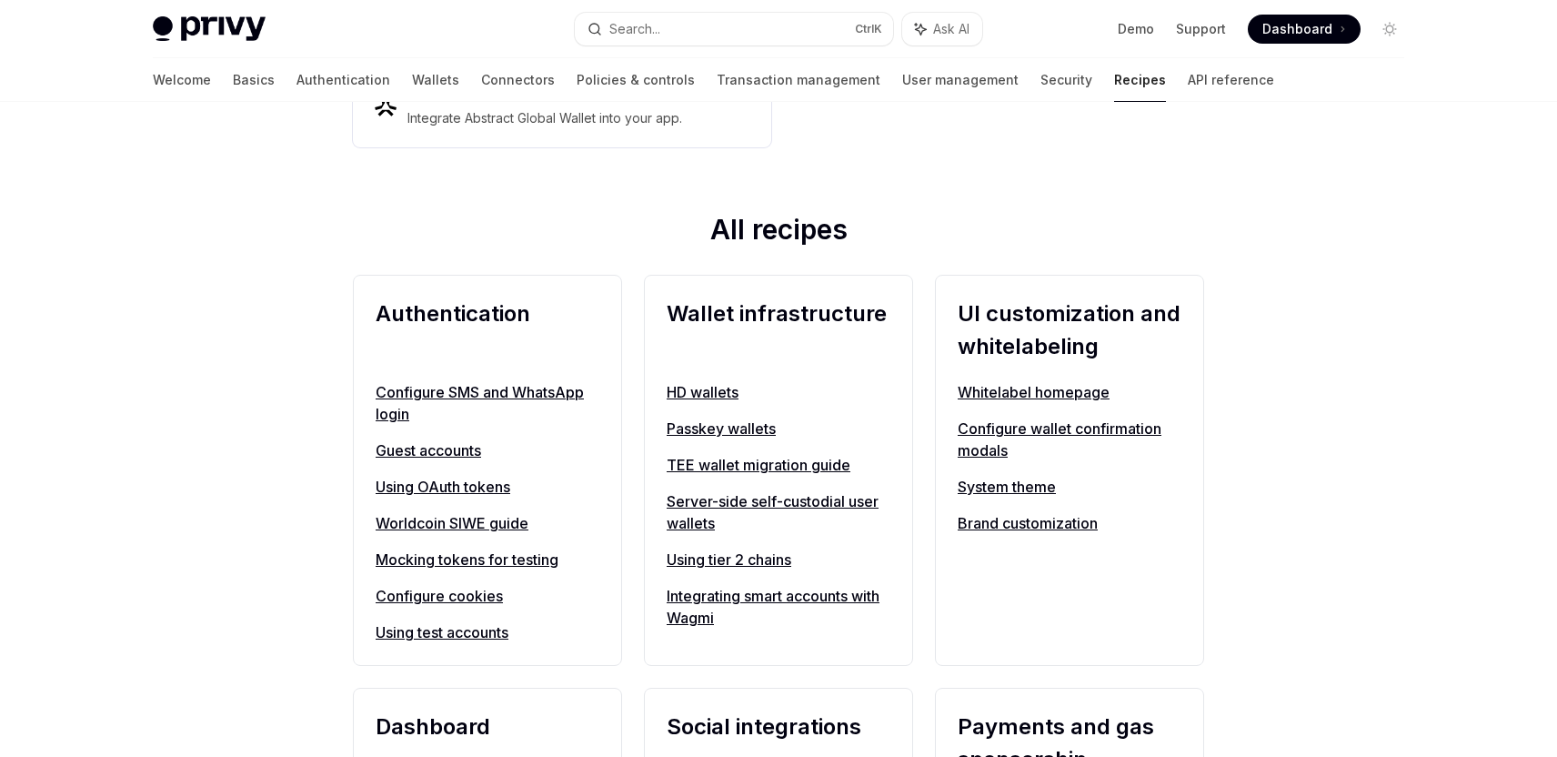
click at [549, 396] on link "Configure SMS and WhatsApp login" at bounding box center [488, 403] width 224 height 44
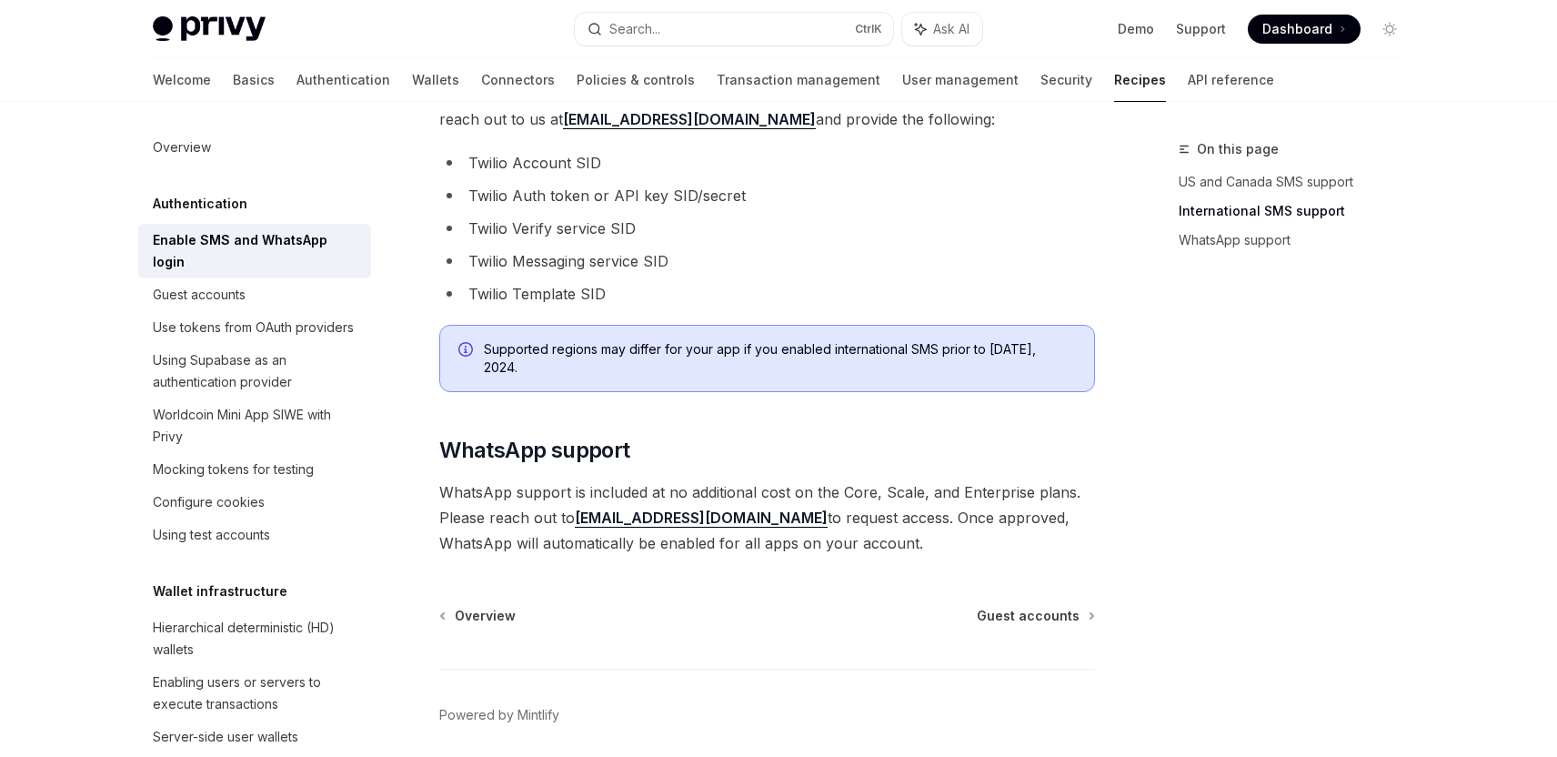
scroll to position [1048, 0]
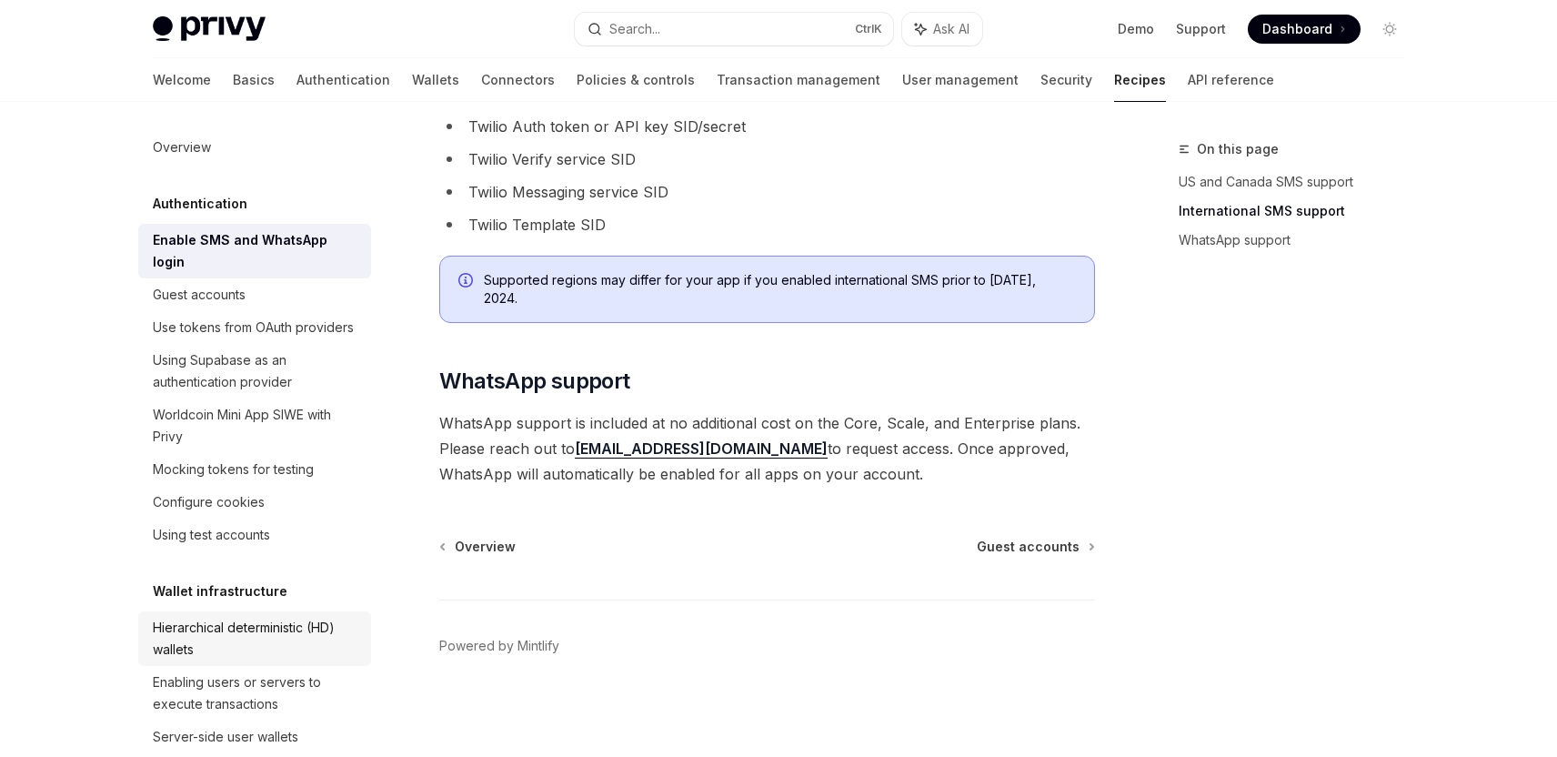
click at [309, 657] on div "Hierarchical deterministic (HD) wallets" at bounding box center [256, 638] width 207 height 44
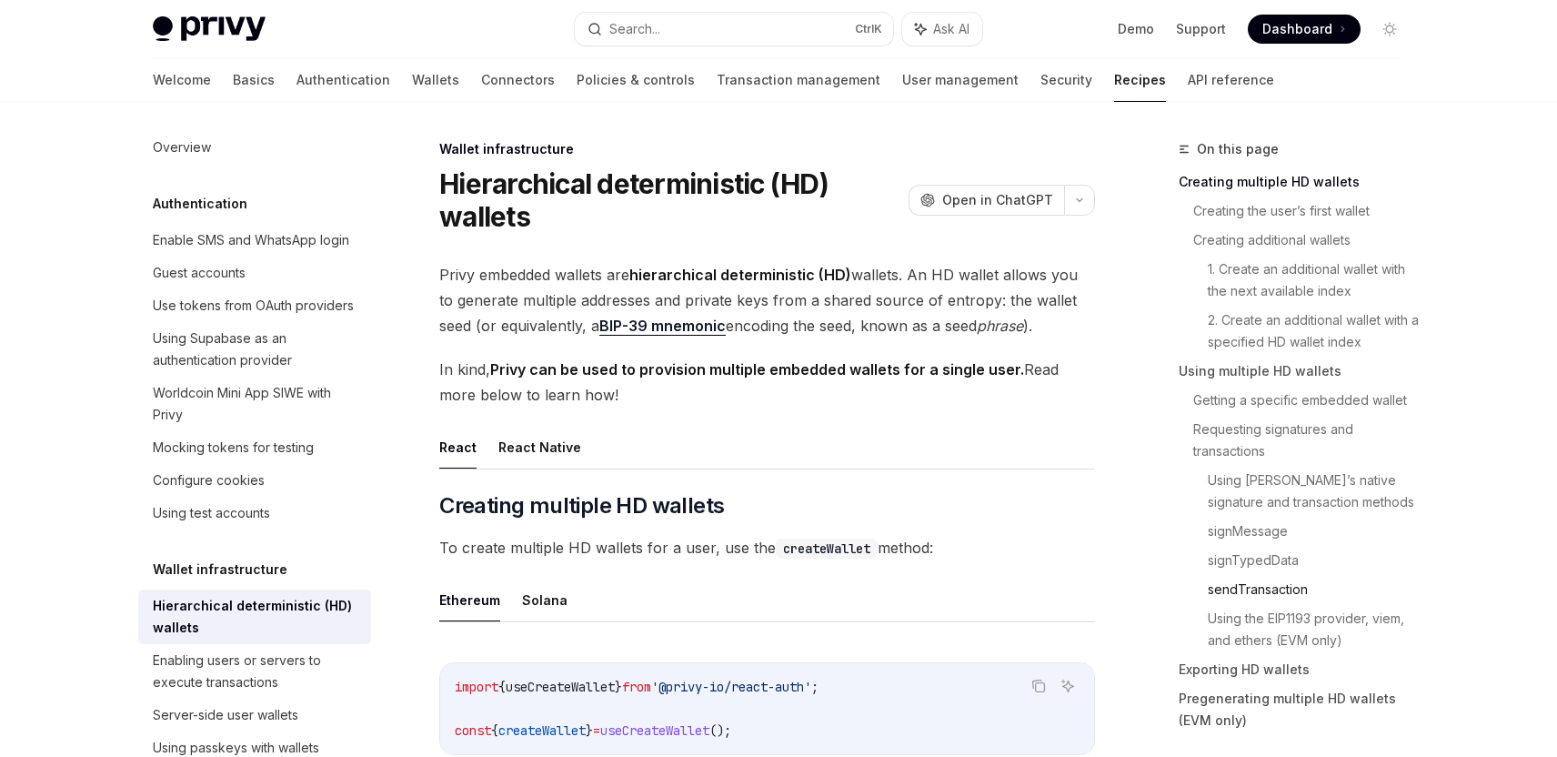
click at [1297, 586] on link "sendTransaction" at bounding box center [1312, 589] width 211 height 29
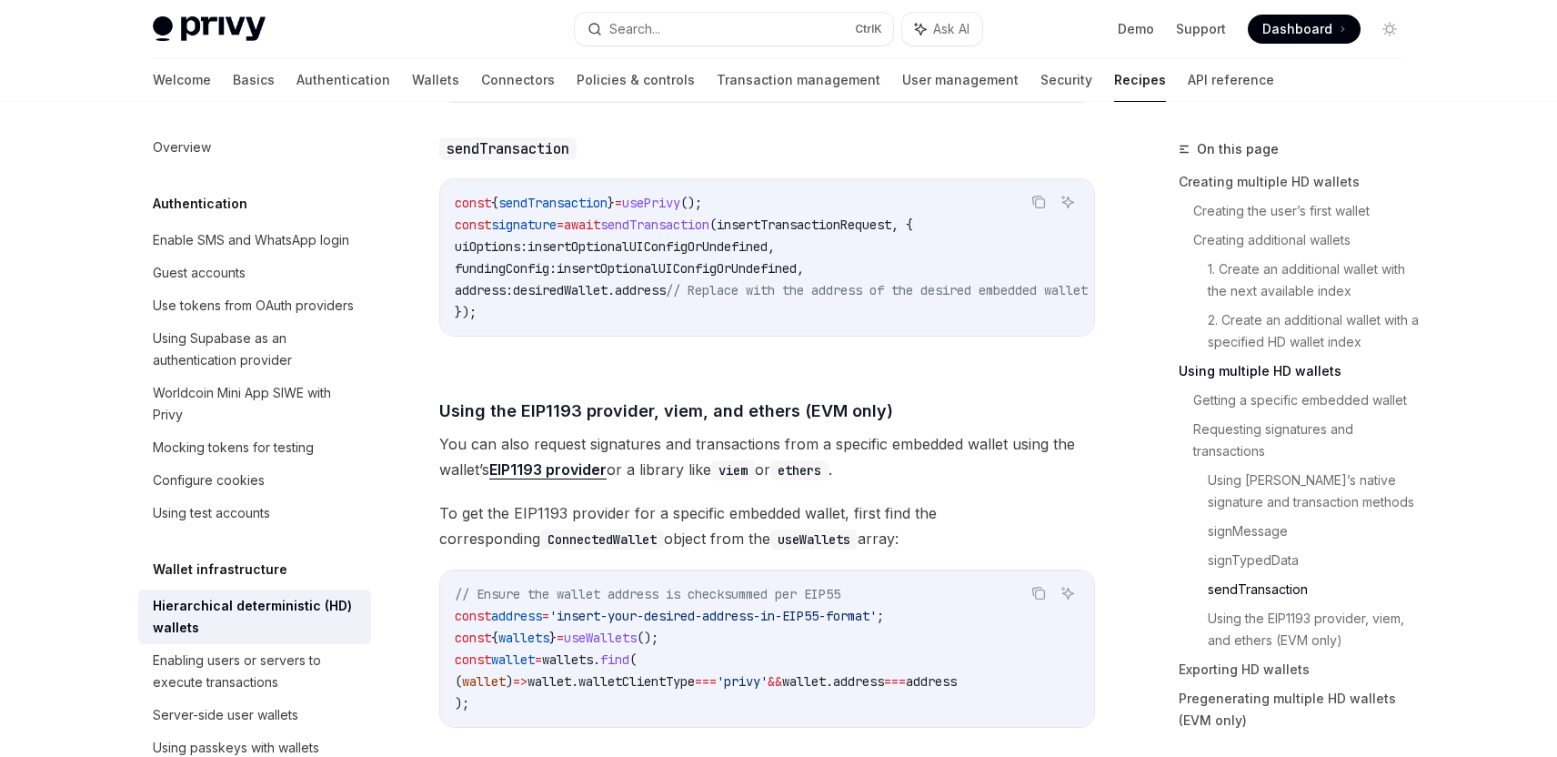
scroll to position [3663, 0]
click at [990, 550] on span "To get the EIP1193 provider for a specific embedded wallet, first find the corr…" at bounding box center [767, 524] width 656 height 51
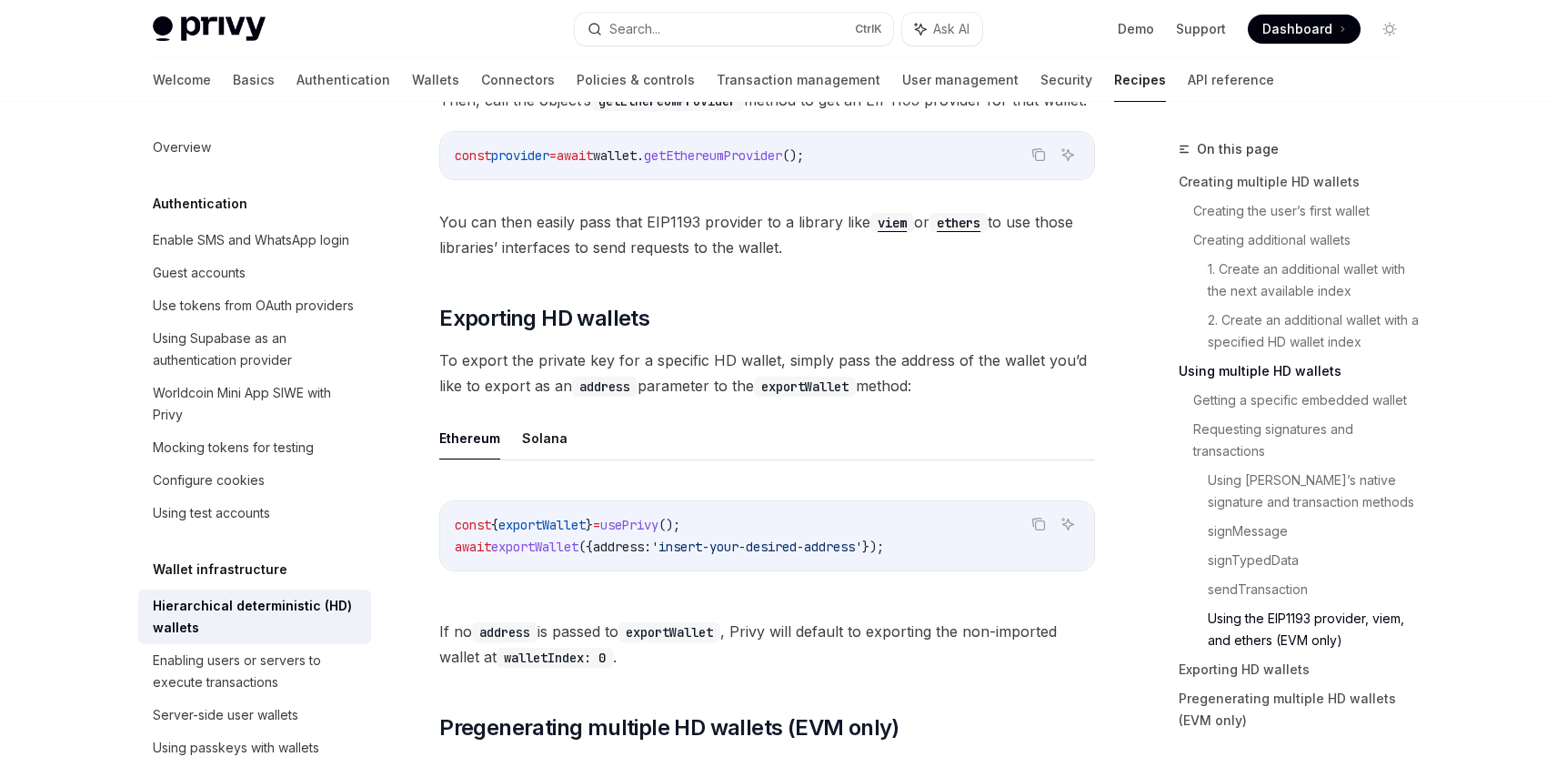
scroll to position [4299, 0]
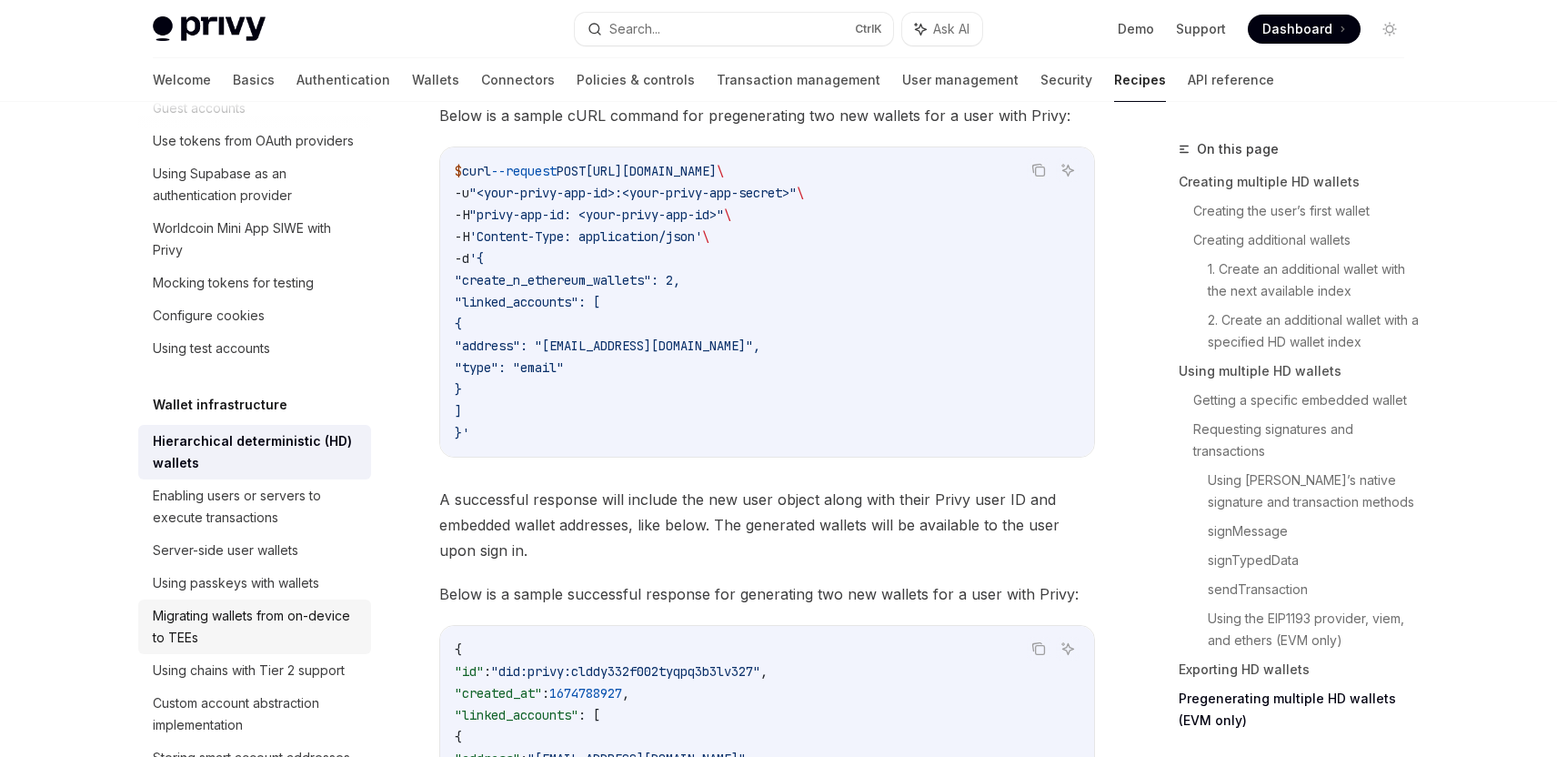
scroll to position [273, 0]
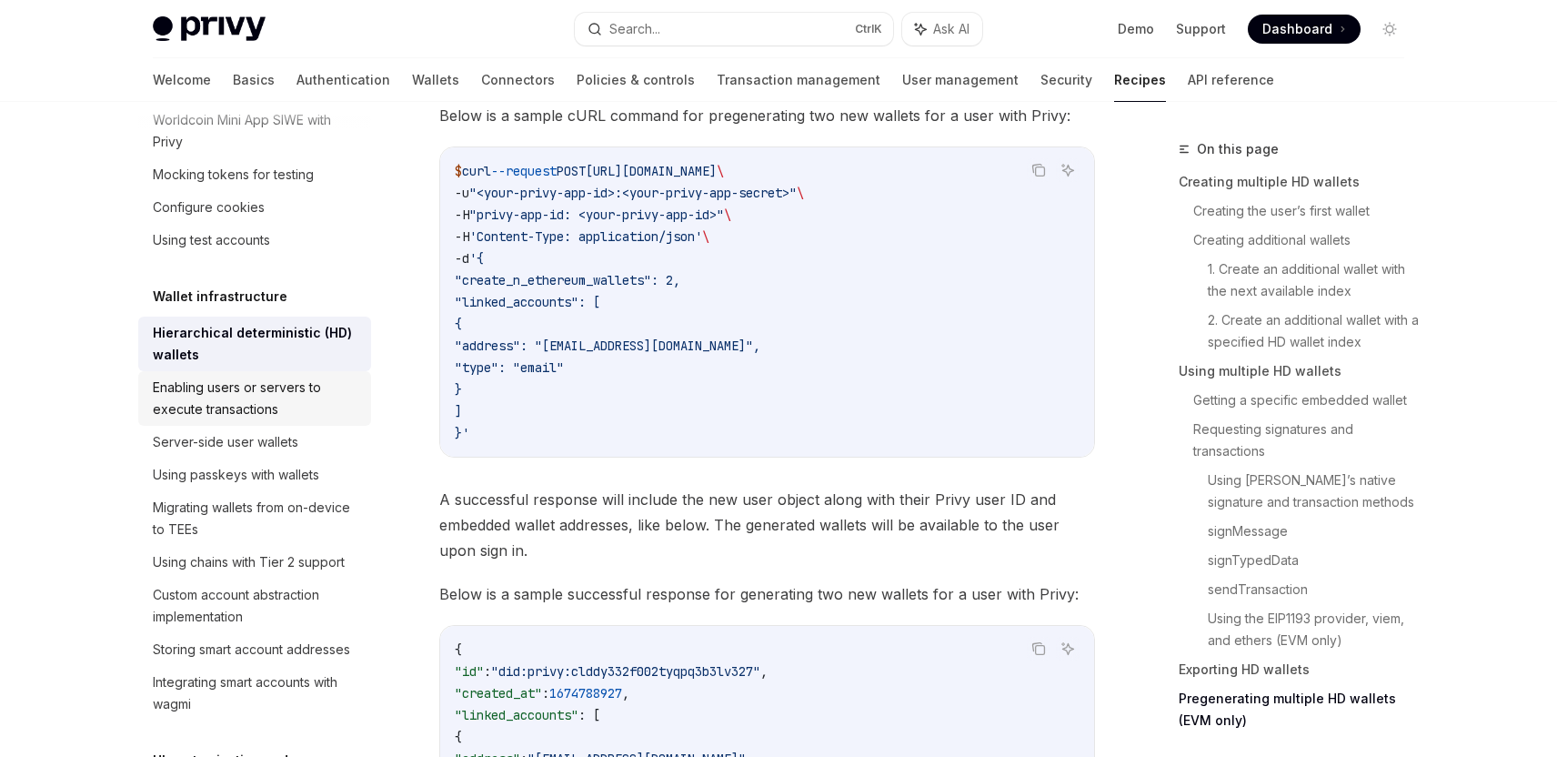
click at [226, 420] on div "Enabling users or servers to execute transactions" at bounding box center [256, 398] width 207 height 44
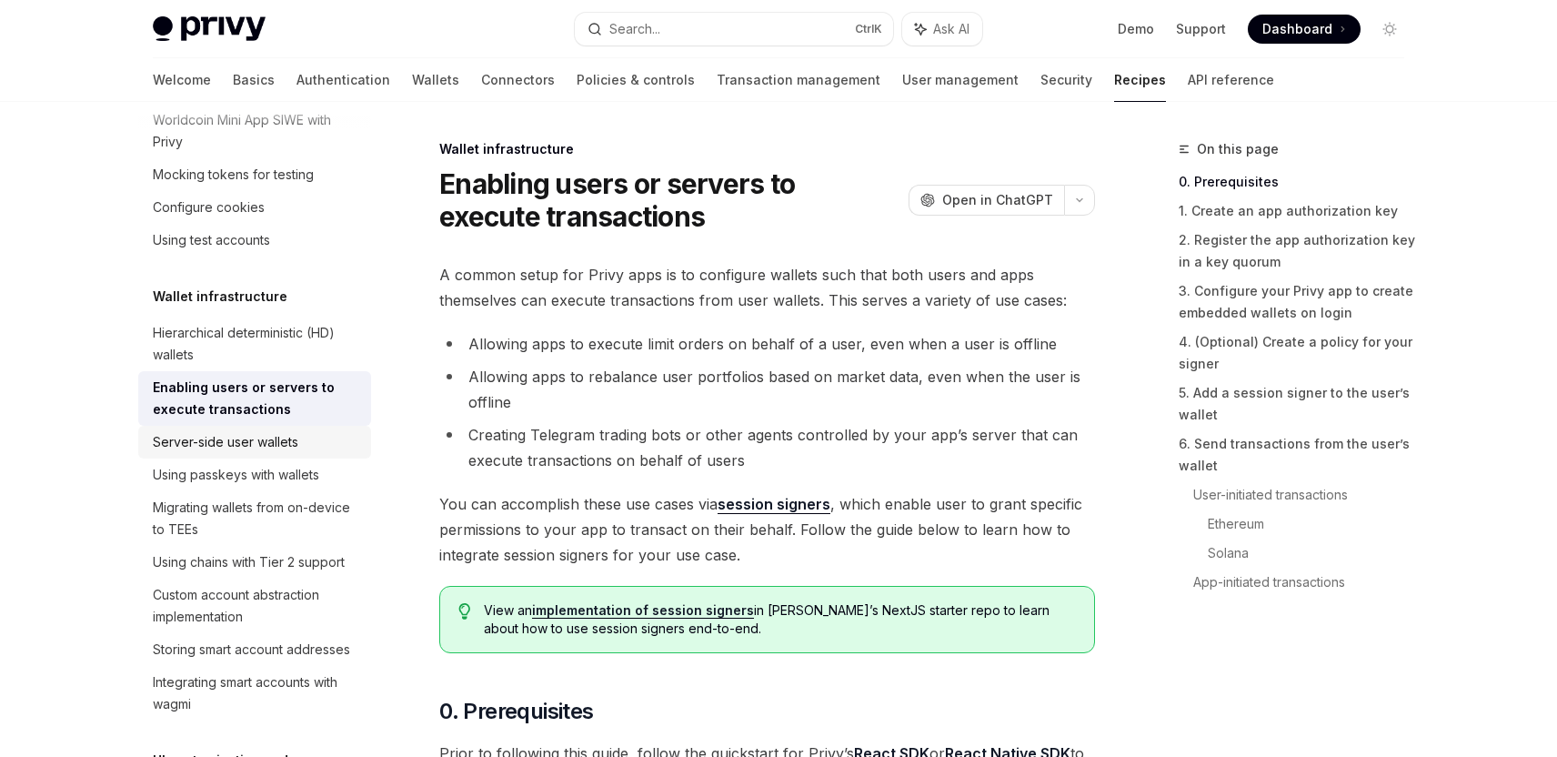
click at [228, 453] on div "Server-side user wallets" at bounding box center [225, 442] width 145 height 22
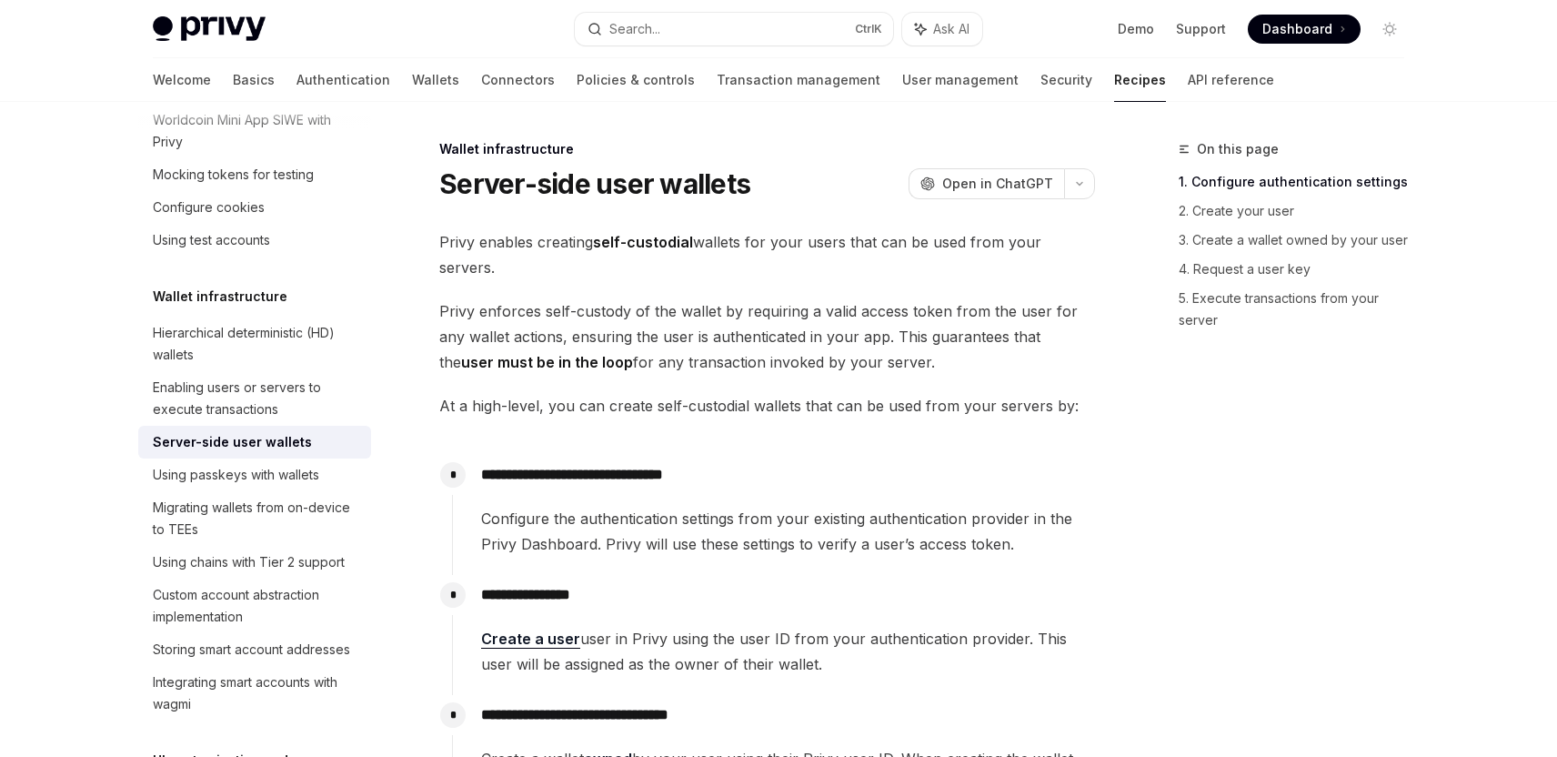
click at [231, 453] on div "Server-side user wallets" at bounding box center [232, 442] width 159 height 22
click at [248, 486] on div "Using passkeys with wallets" at bounding box center [236, 475] width 166 height 22
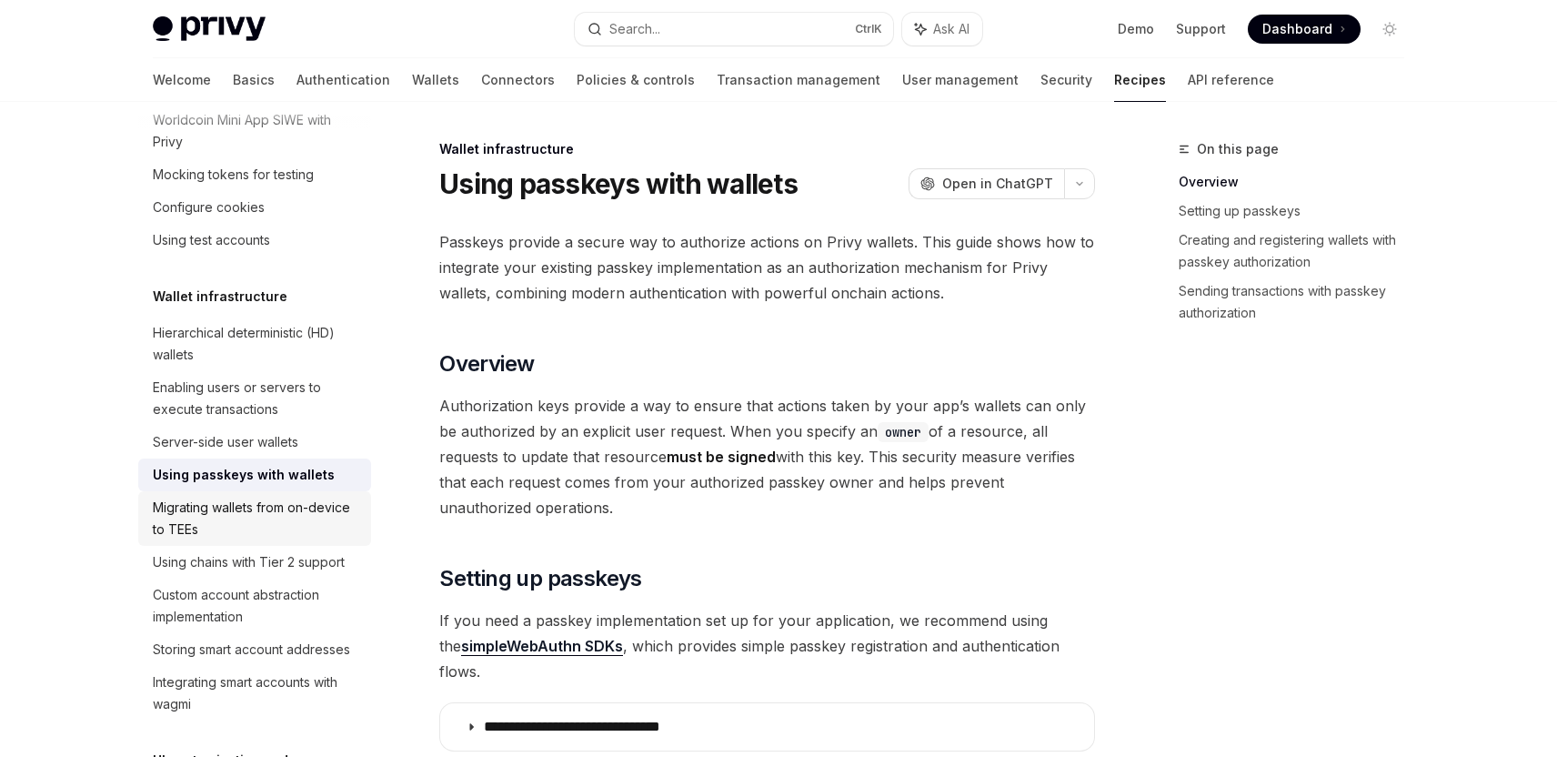
click at [248, 540] on div "Migrating wallets from on-device to TEEs" at bounding box center [256, 518] width 207 height 44
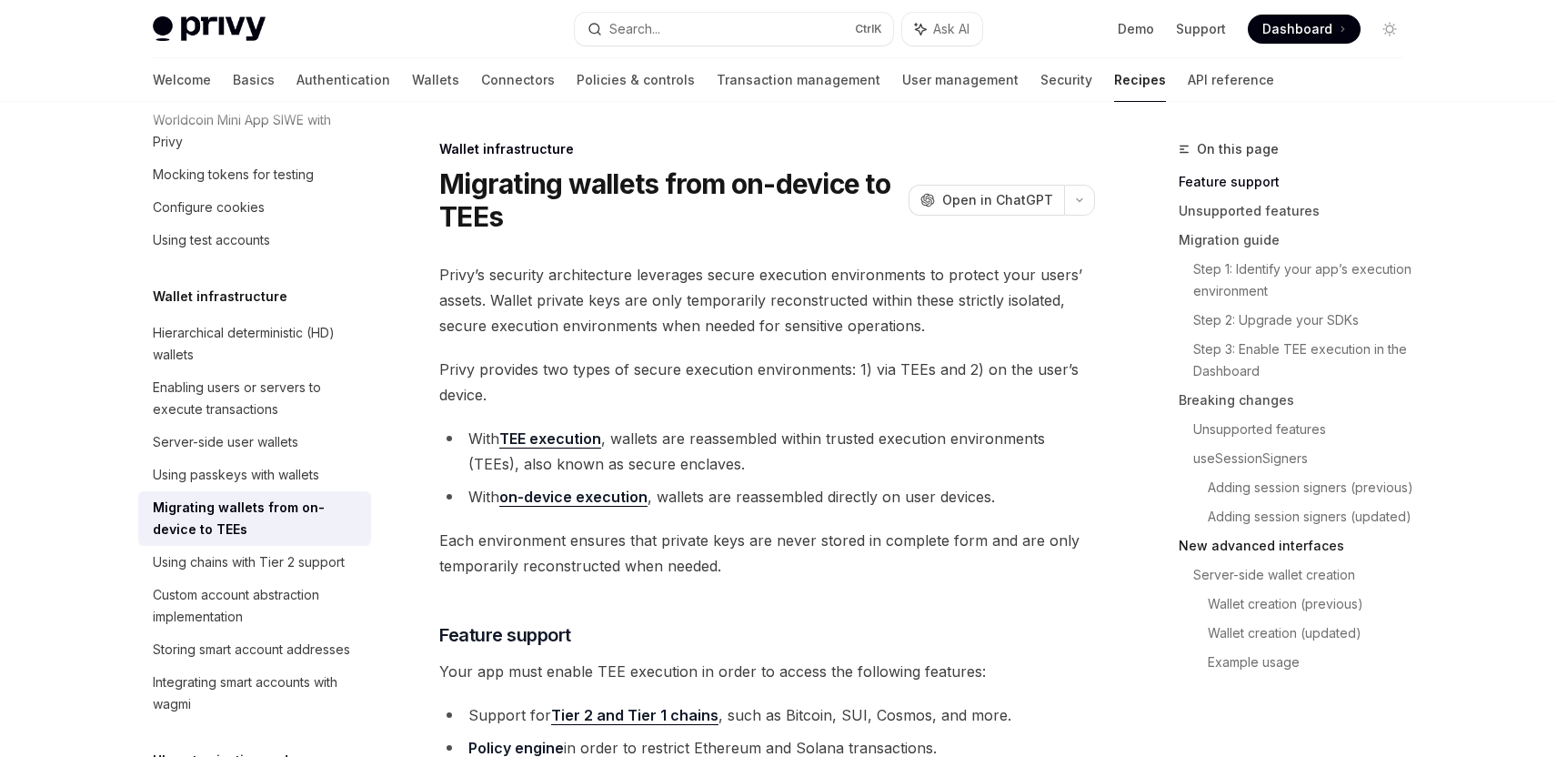
click at [1413, 546] on link "New advanced interfaces" at bounding box center [1298, 545] width 240 height 29
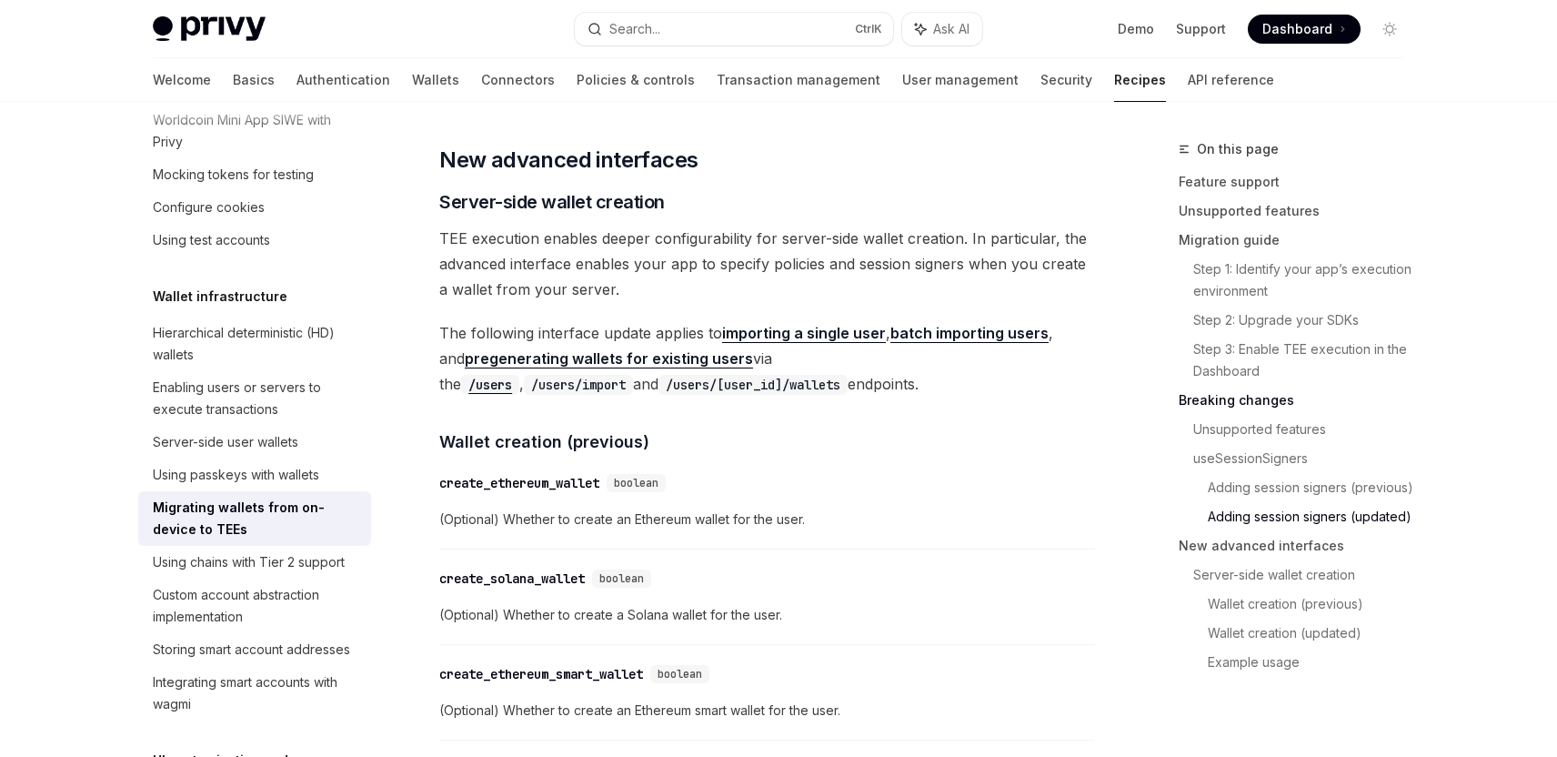
scroll to position [4264, 0]
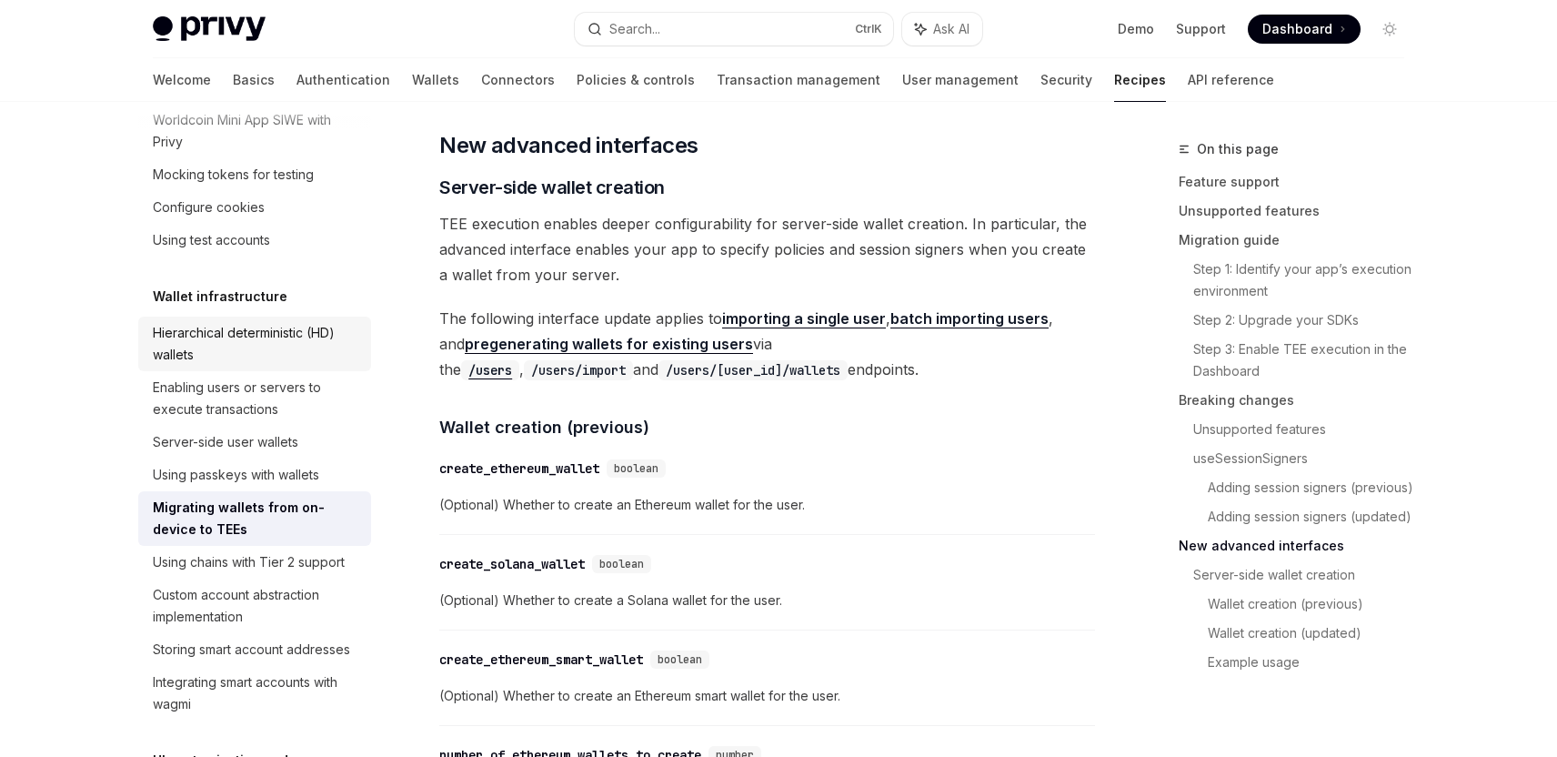
click at [162, 366] on div "Hierarchical deterministic (HD) wallets" at bounding box center [256, 344] width 207 height 44
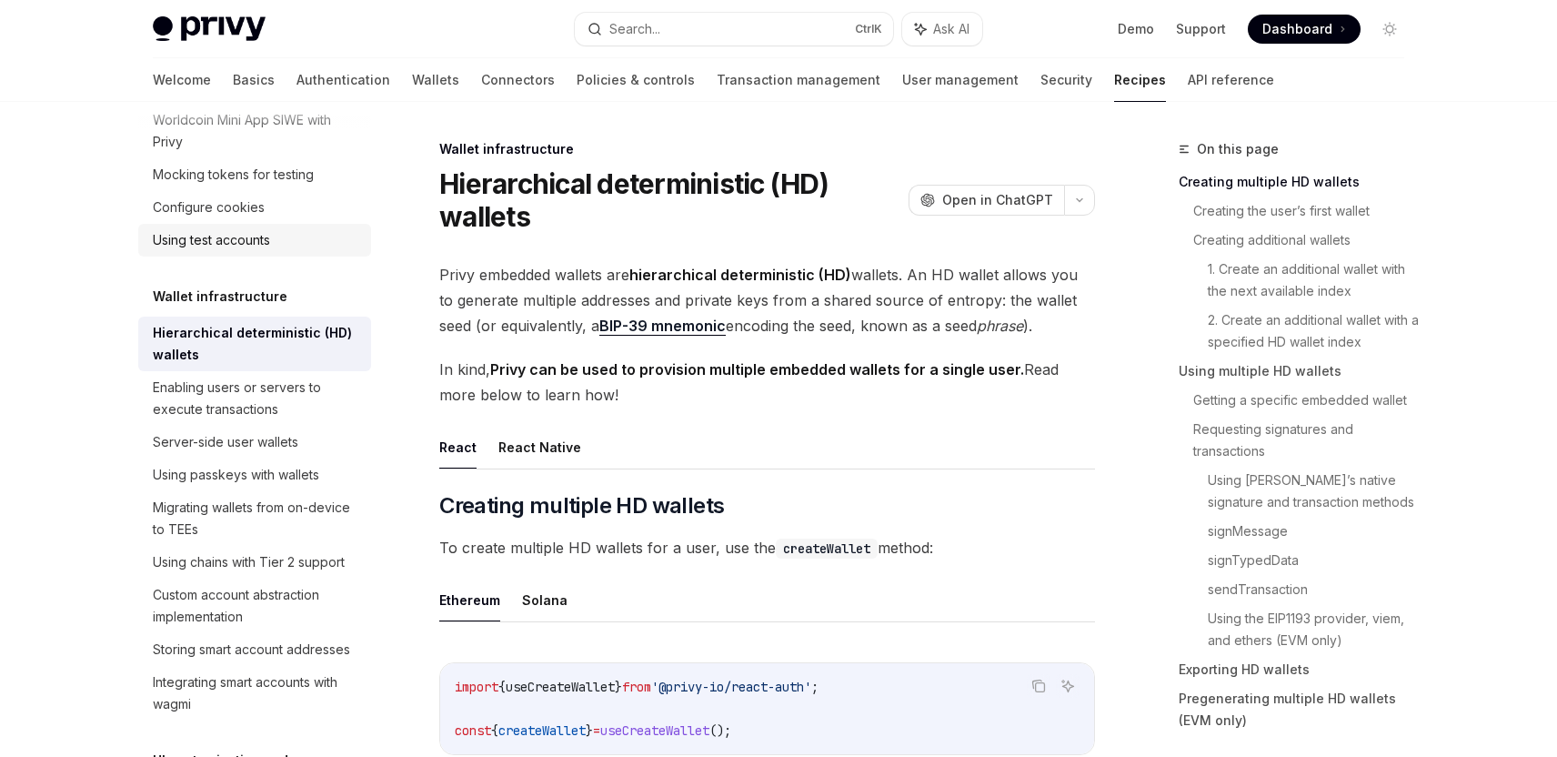
click at [243, 256] on link "Using test accounts" at bounding box center [254, 240] width 233 height 33
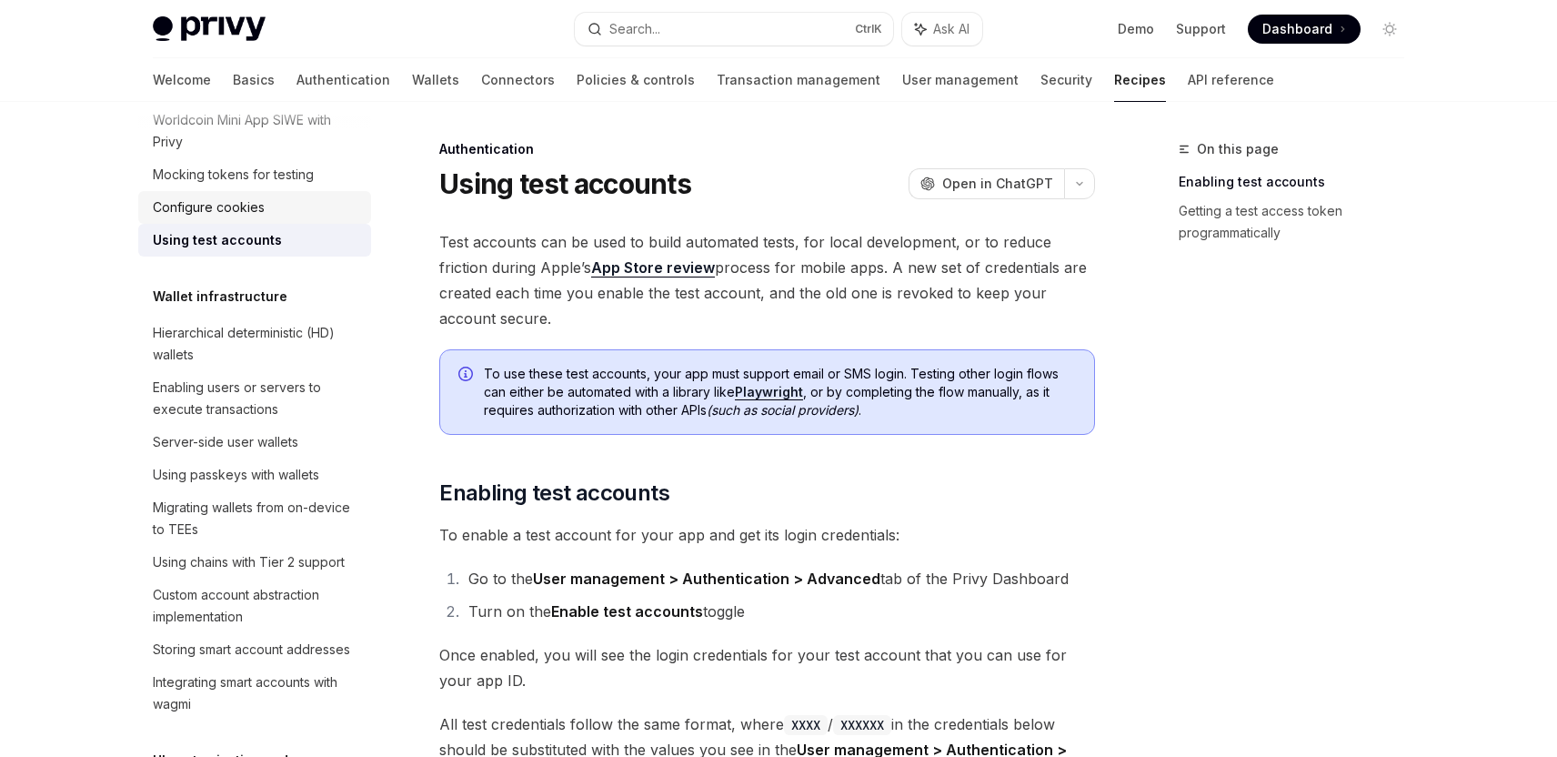
click at [235, 218] on div "Configure cookies" at bounding box center [209, 207] width 112 height 22
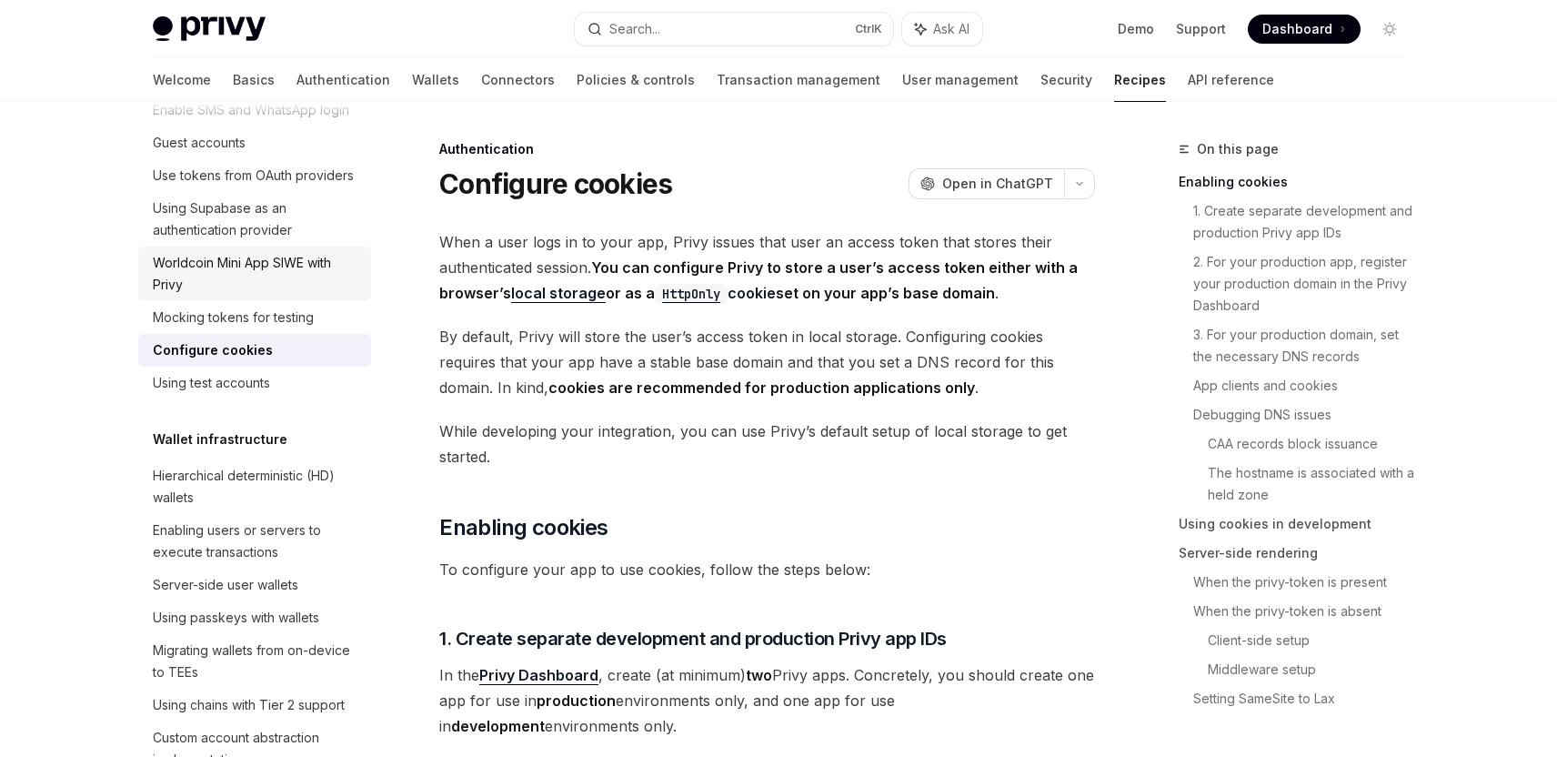
scroll to position [91, 0]
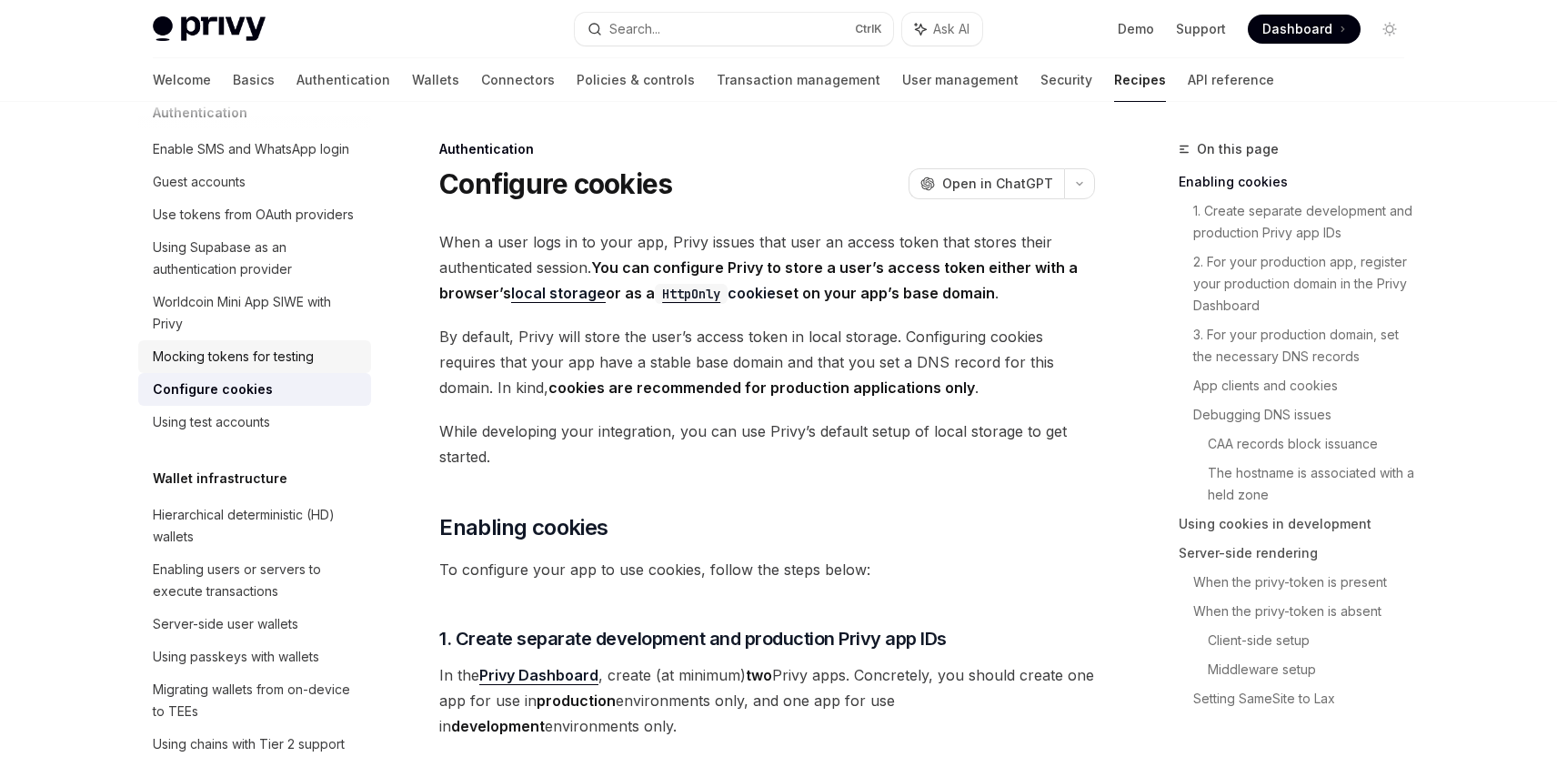
click at [260, 373] on link "Mocking tokens for testing" at bounding box center [254, 356] width 233 height 33
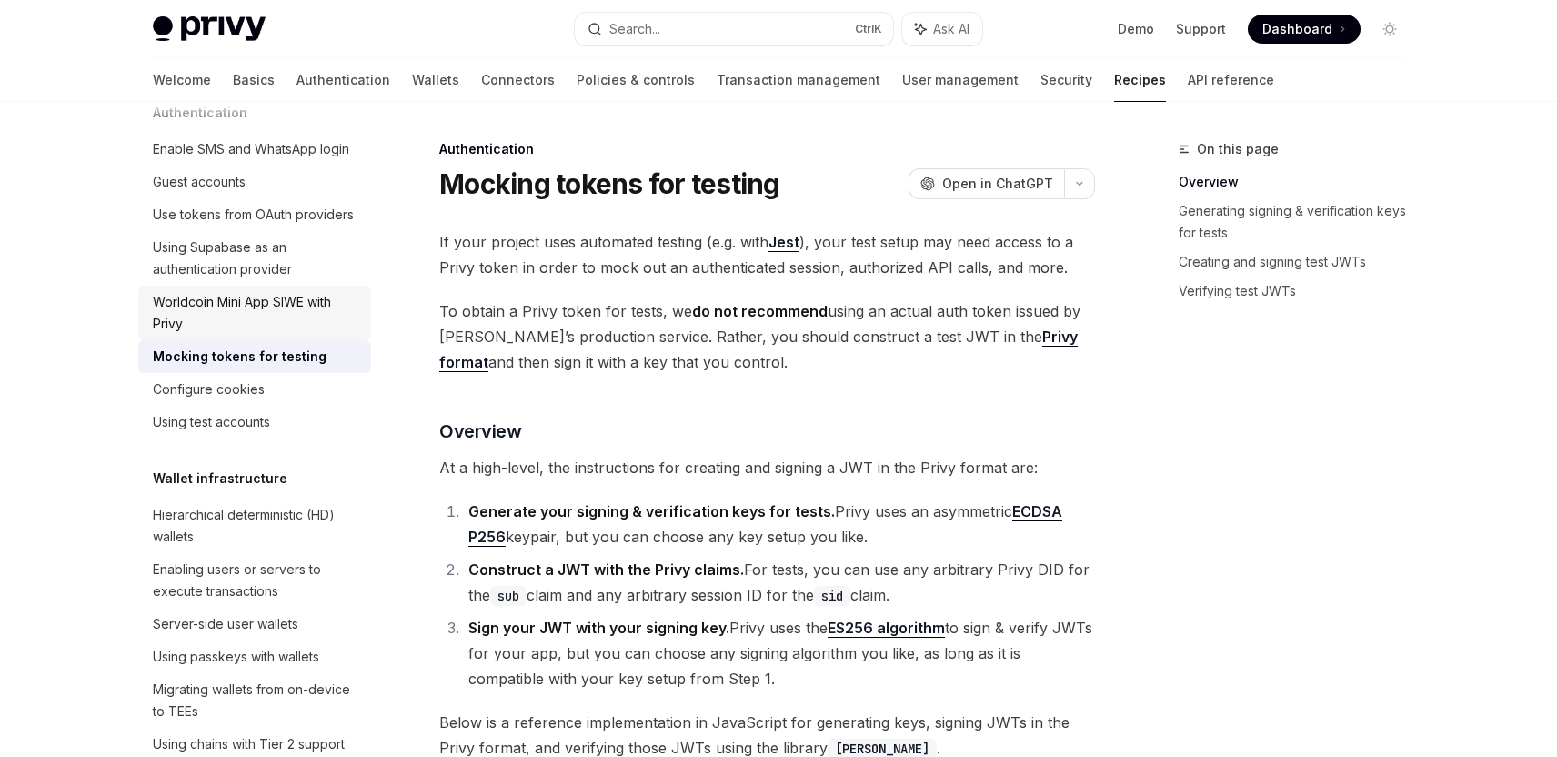
click at [256, 335] on div "Worldcoin Mini App SIWE with Privy" at bounding box center [256, 313] width 207 height 44
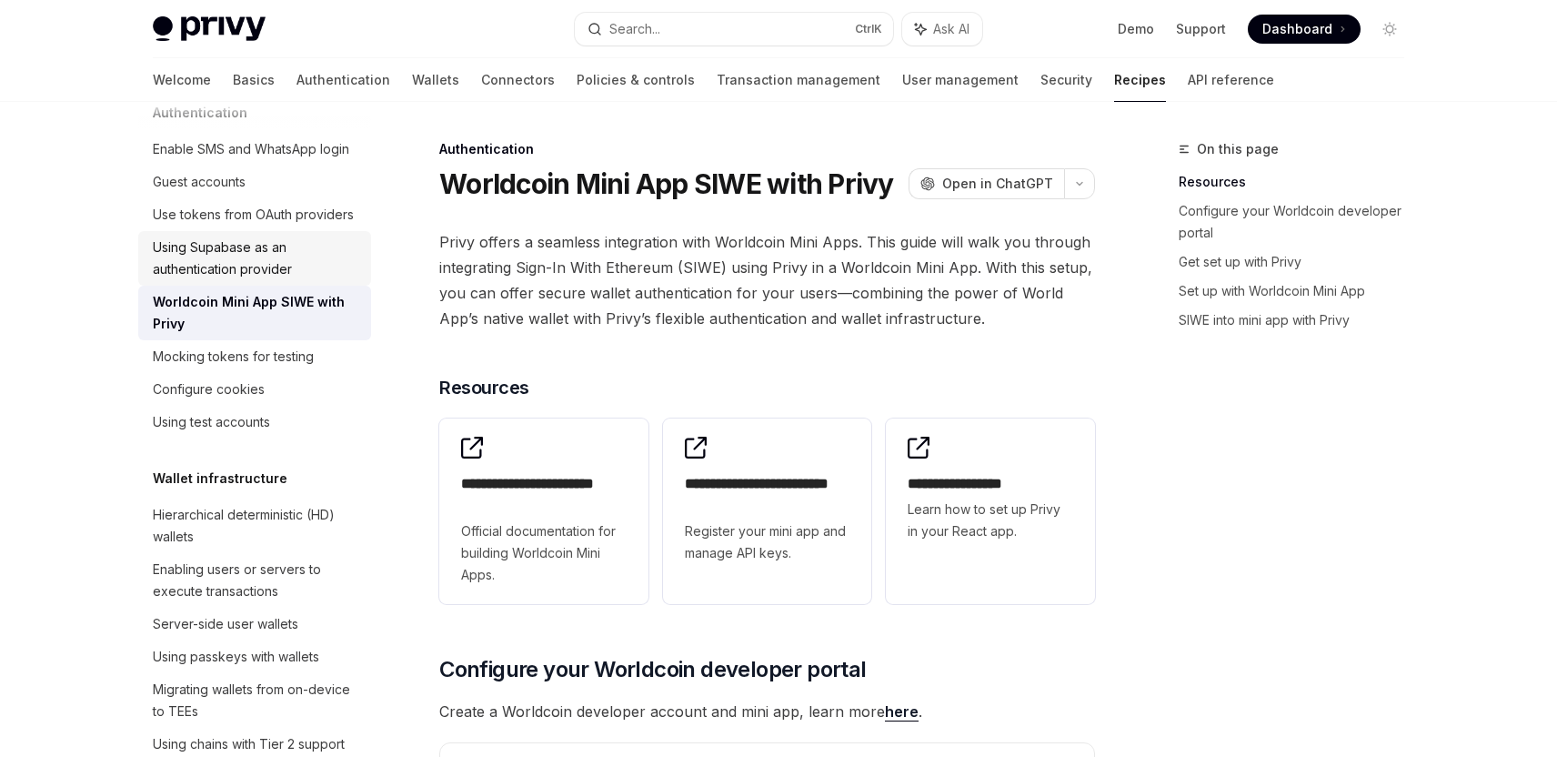
click at [231, 280] on div "Using Supabase as an authentication provider" at bounding box center [256, 258] width 207 height 44
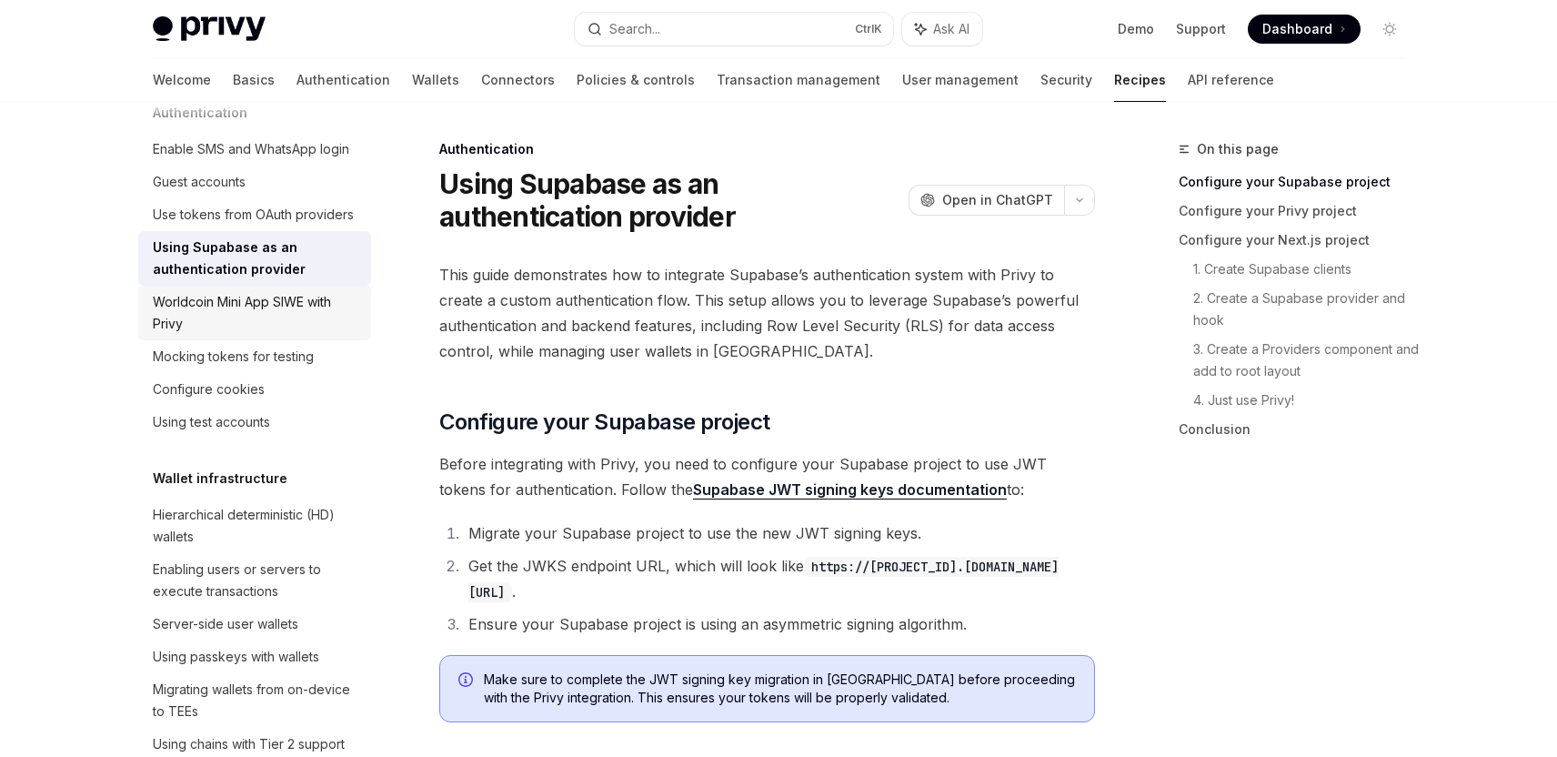
click at [231, 335] on div "Worldcoin Mini App SIWE with Privy" at bounding box center [256, 313] width 207 height 44
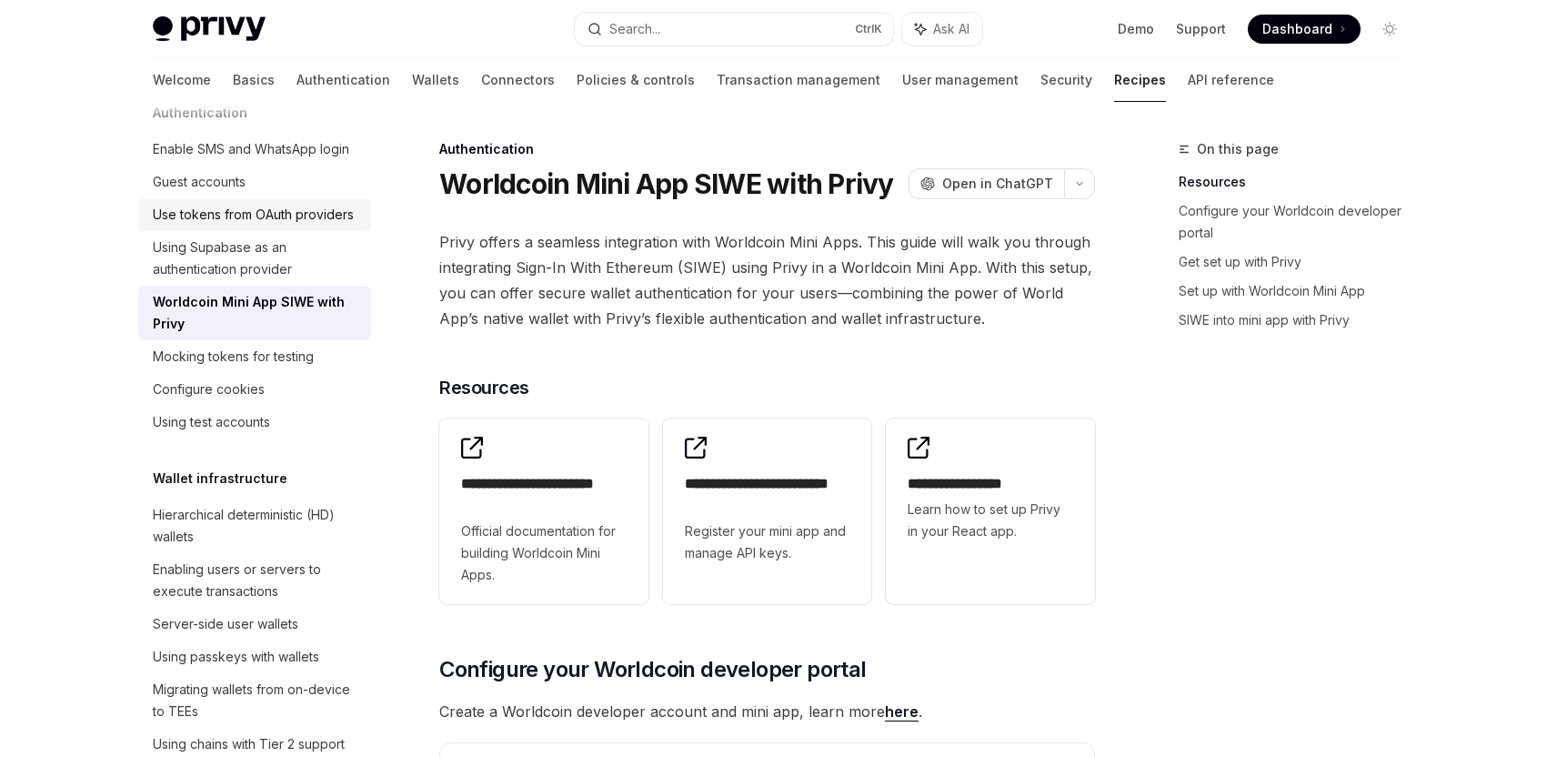
click at [259, 225] on div "Use tokens from OAuth providers" at bounding box center [253, 215] width 201 height 22
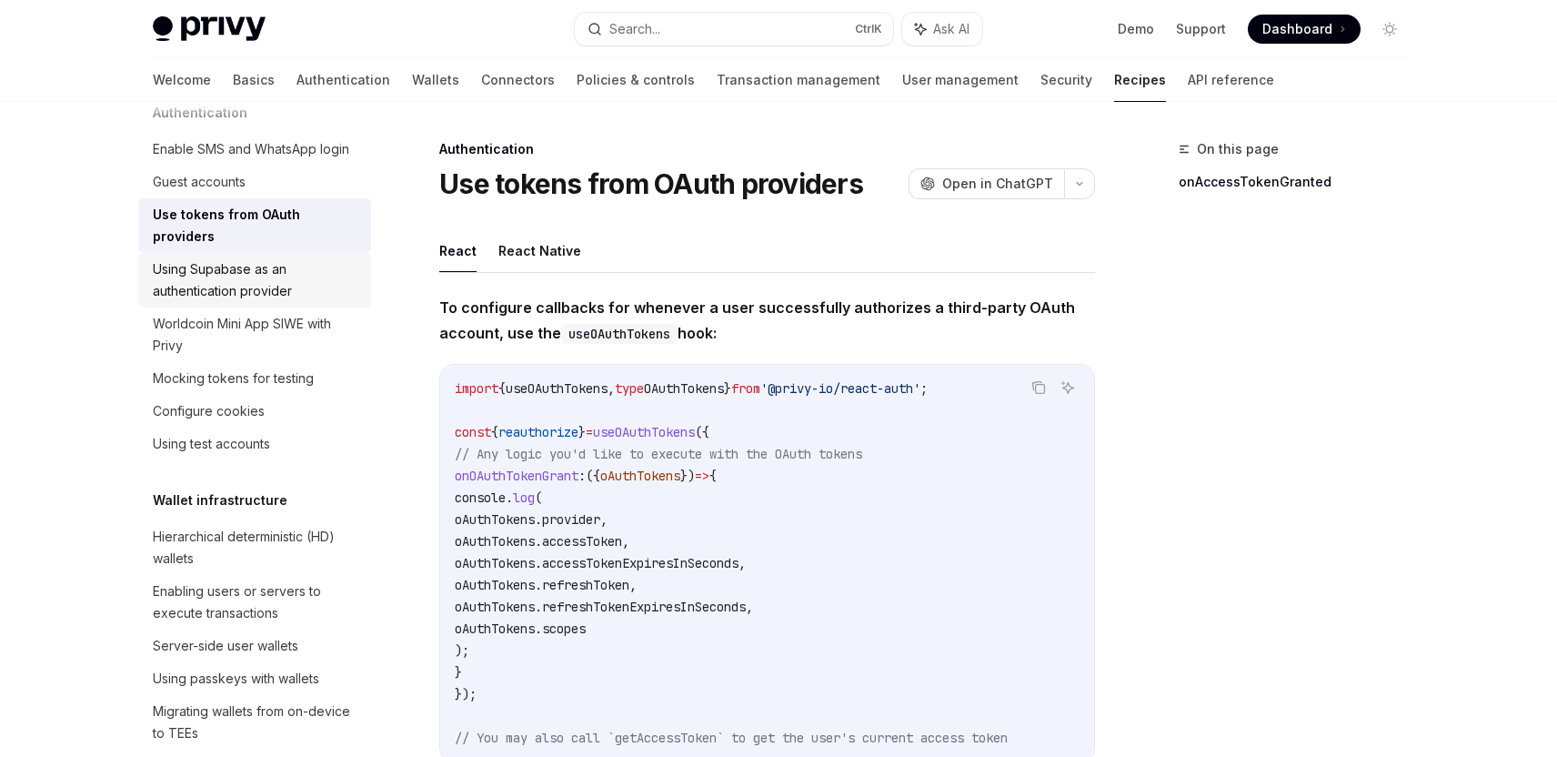
click at [196, 299] on div "Using Supabase as an authentication provider" at bounding box center [256, 280] width 207 height 44
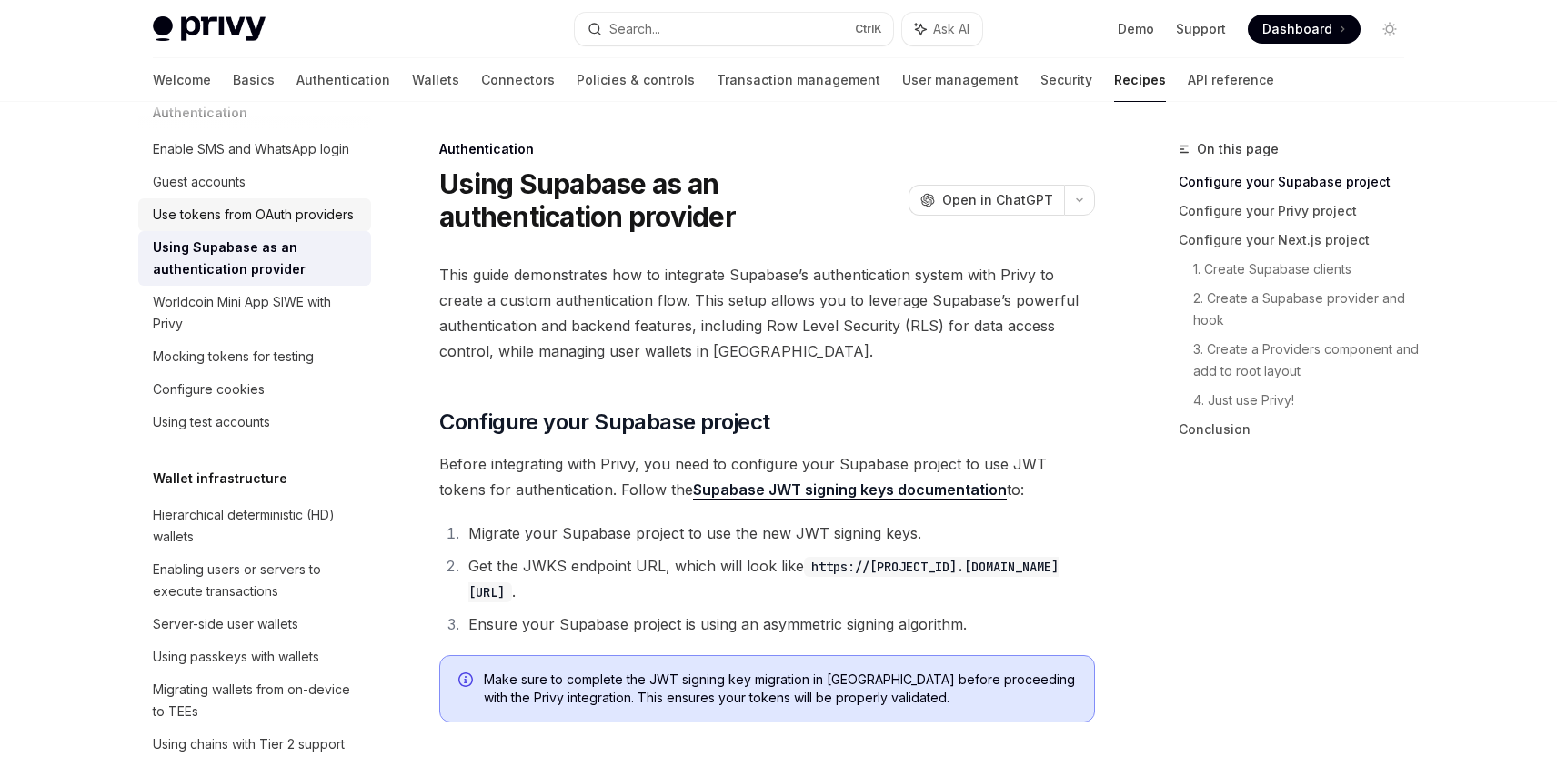
click at [206, 225] on div "Use tokens from OAuth providers" at bounding box center [253, 215] width 201 height 22
type textarea "*"
